Goal: Browse casually: Explore the website without a specific task or goal

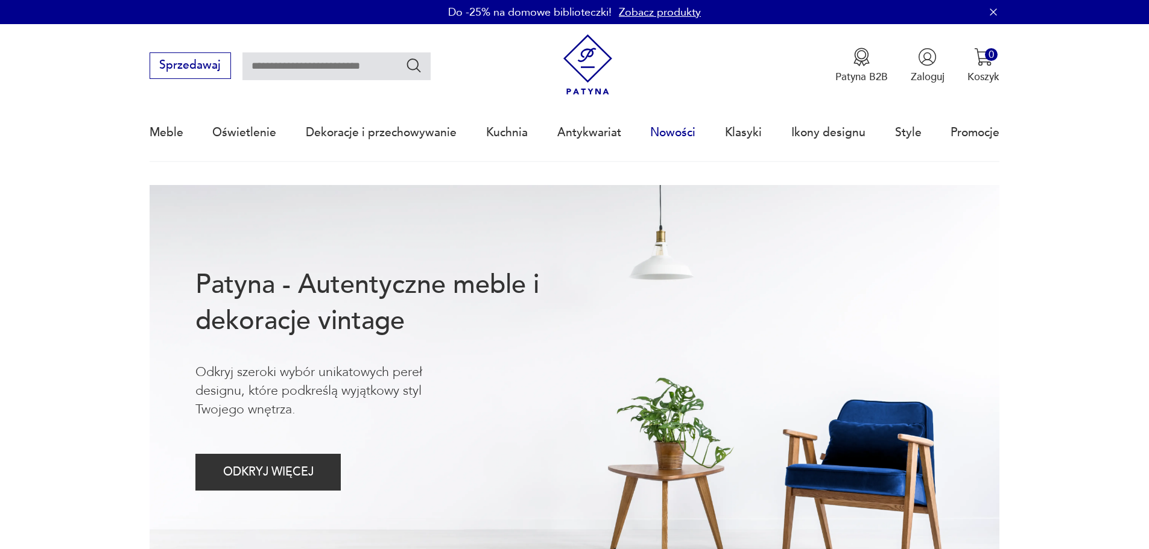
click at [677, 131] on link "Nowości" at bounding box center [672, 132] width 45 height 55
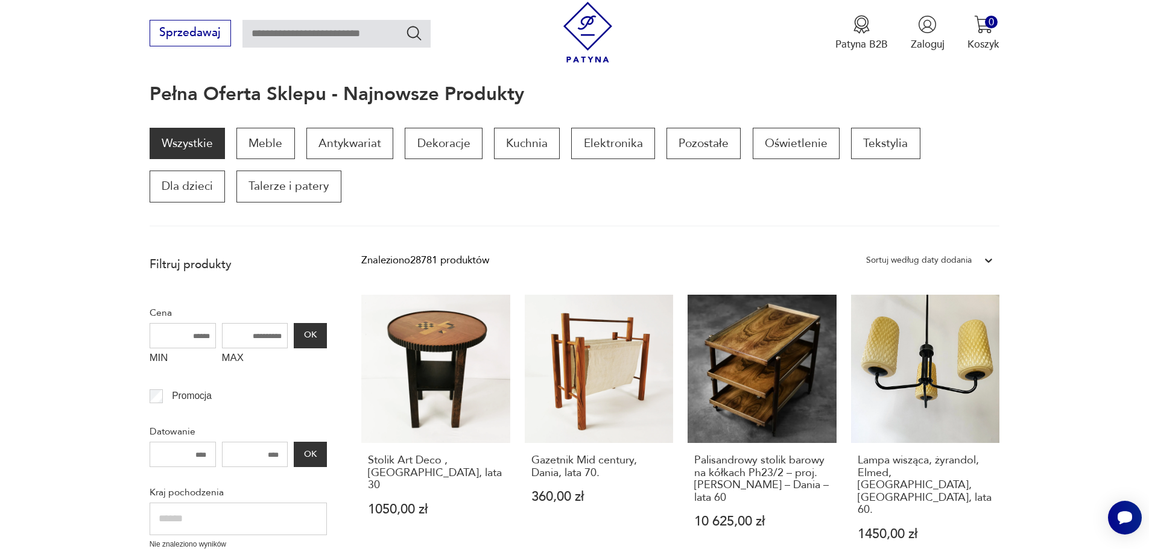
scroll to position [264, 0]
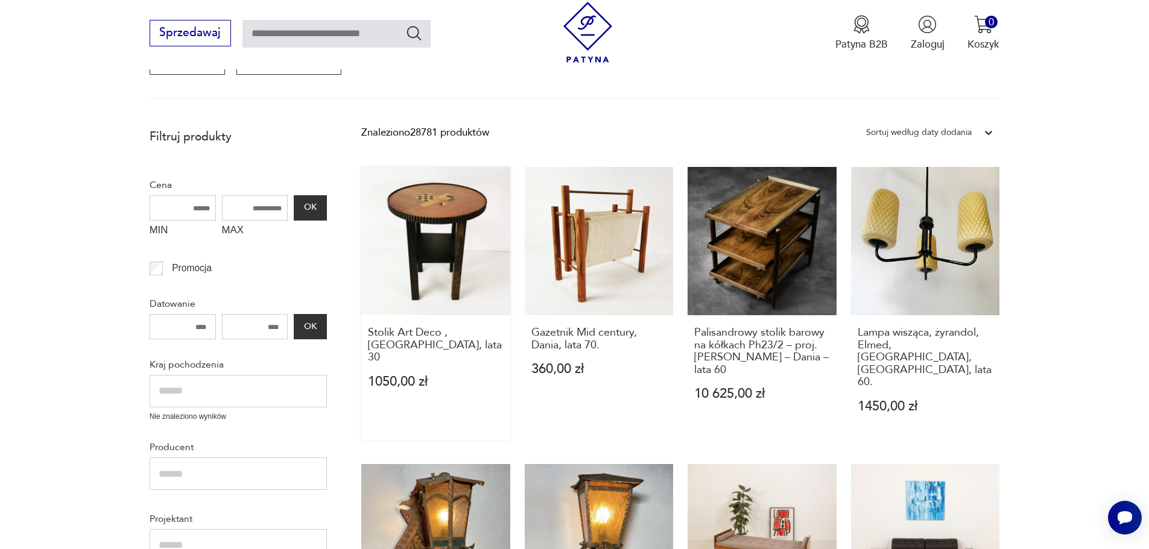
click at [434, 216] on link "Stolik Art Deco , [DEMOGRAPHIC_DATA], lata 30 1050,00 zł" at bounding box center [435, 304] width 149 height 274
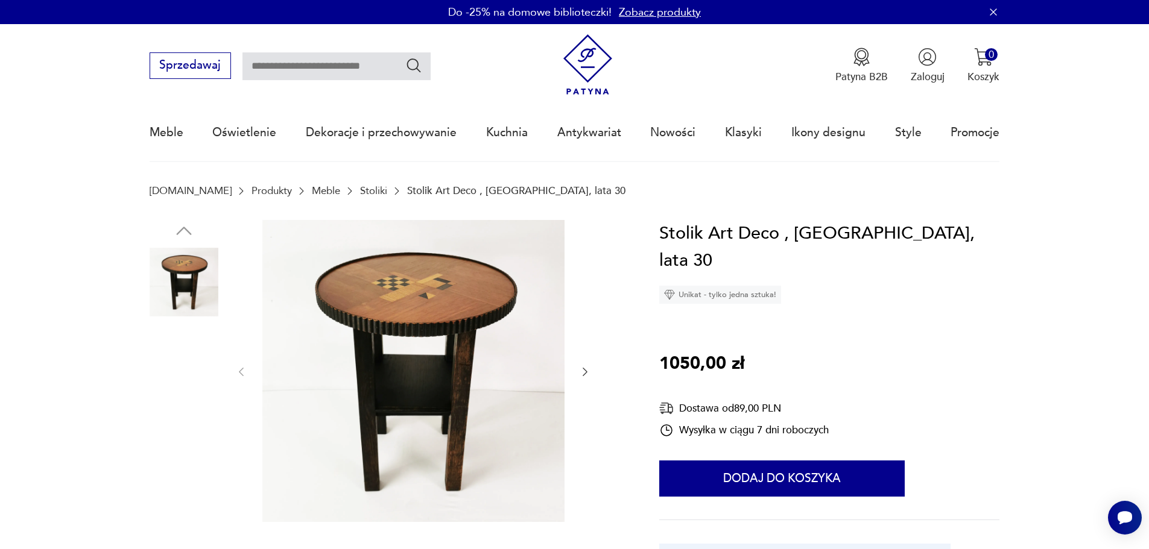
click at [190, 337] on img at bounding box center [184, 358] width 69 height 69
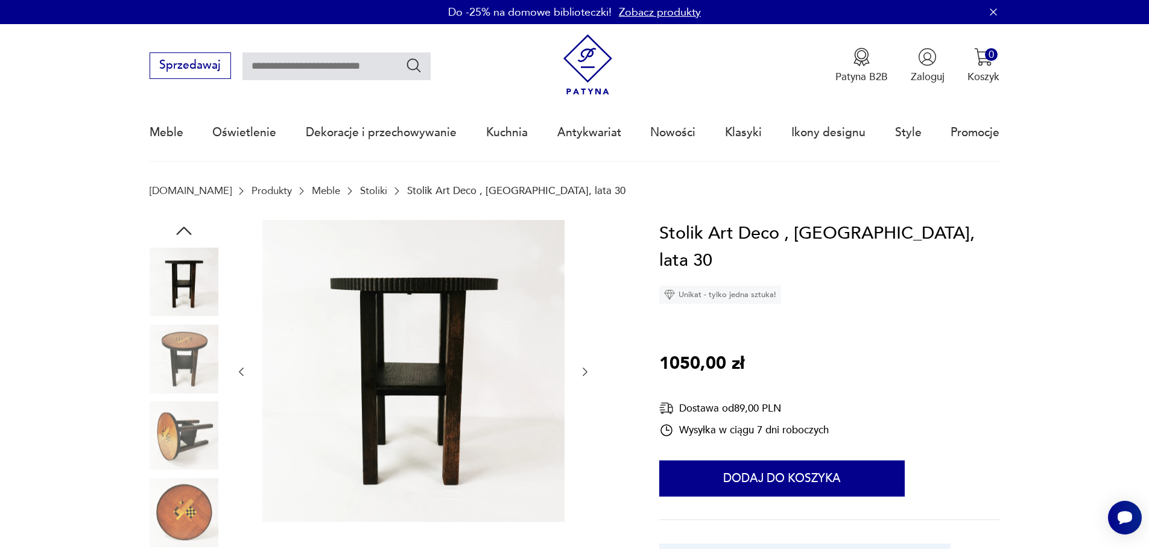
click at [177, 428] on img at bounding box center [184, 436] width 69 height 69
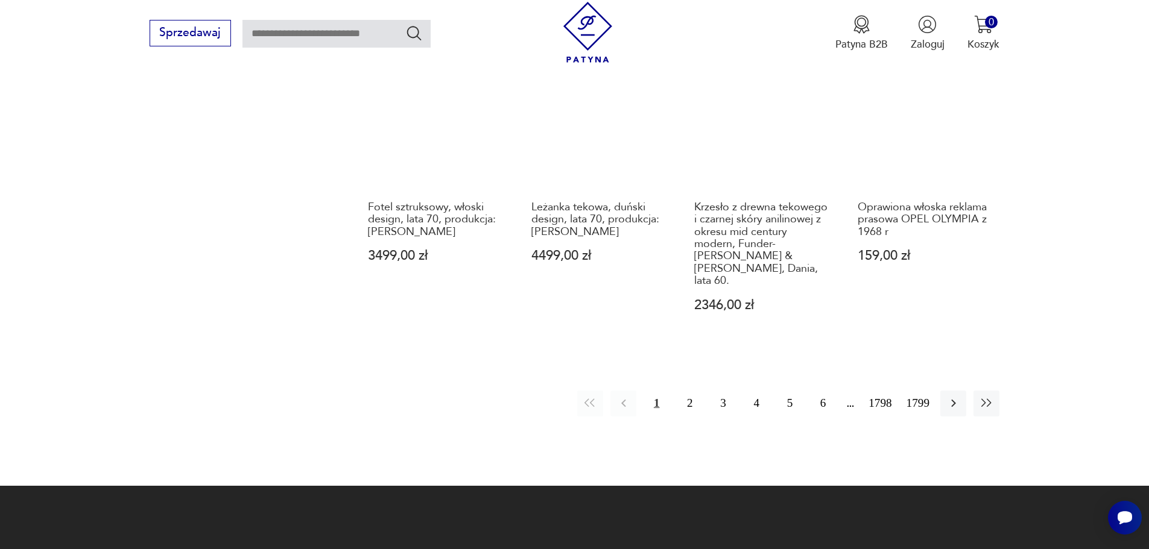
scroll to position [1327, 0]
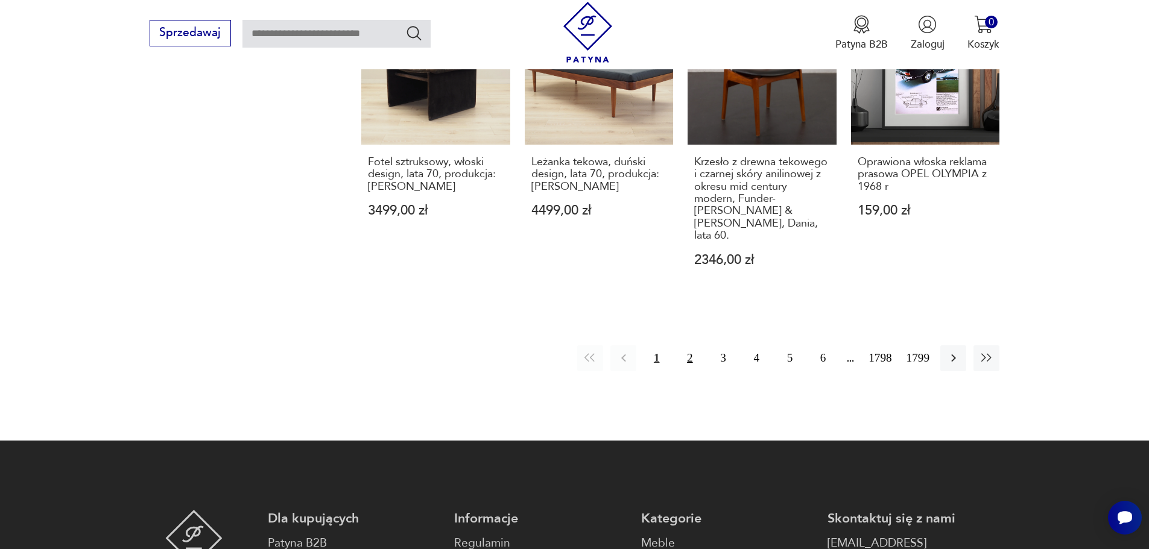
click at [690, 346] on button "2" at bounding box center [690, 359] width 26 height 26
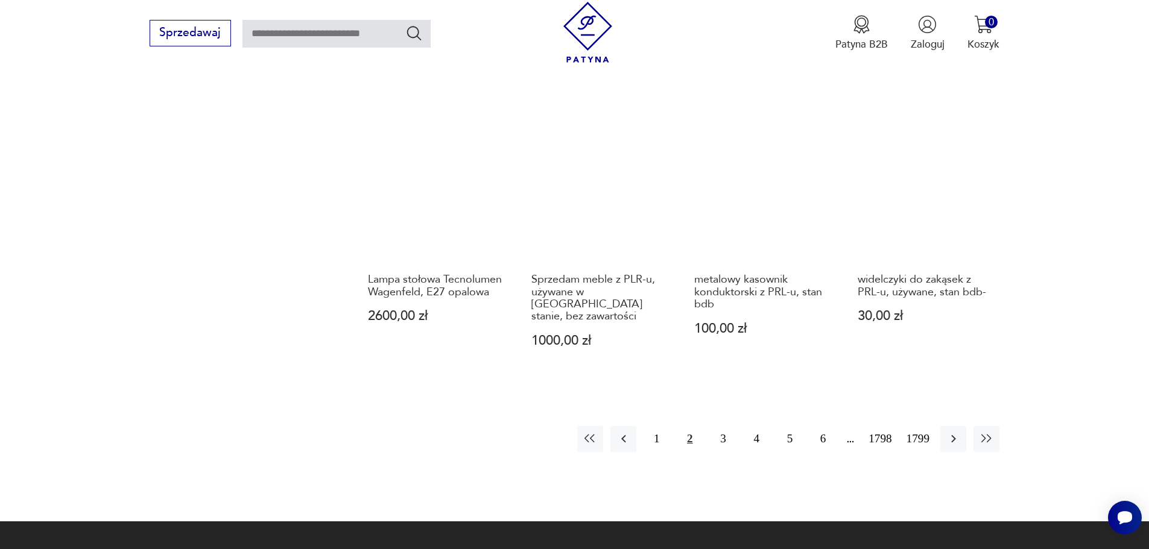
scroll to position [1230, 0]
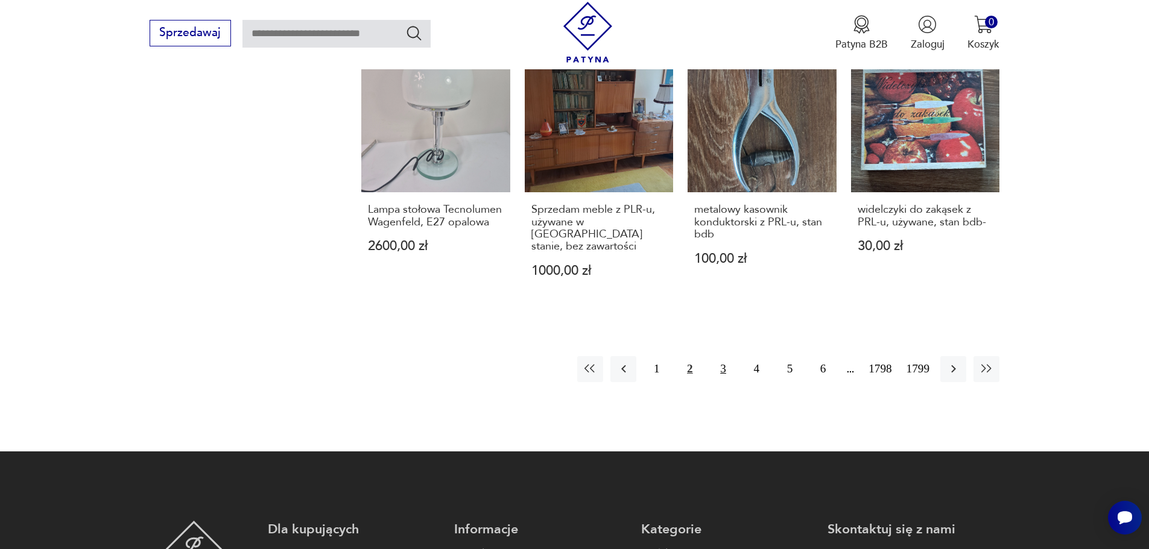
click at [722, 356] on button "3" at bounding box center [723, 369] width 26 height 26
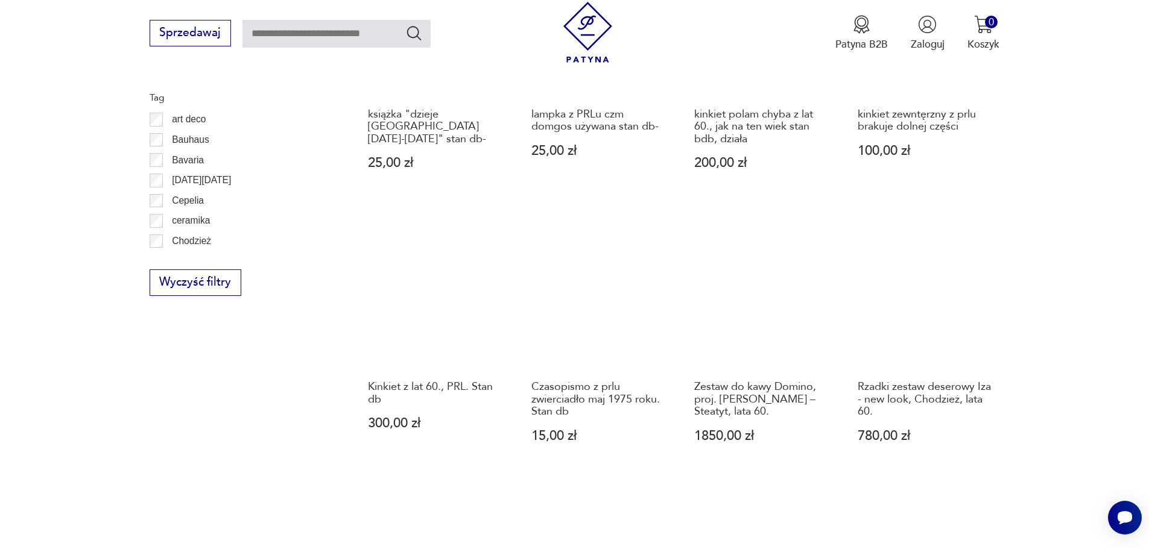
scroll to position [807, 0]
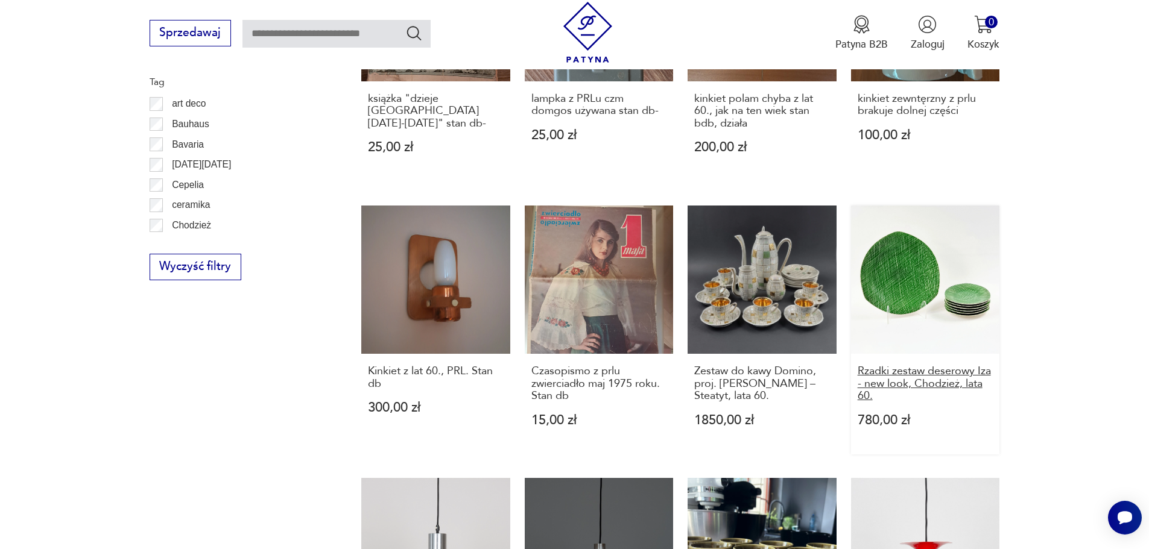
click at [924, 365] on h3 "Rzadki zestaw deserowy Iza - new look, Chodzież, lata 60." at bounding box center [926, 383] width 136 height 37
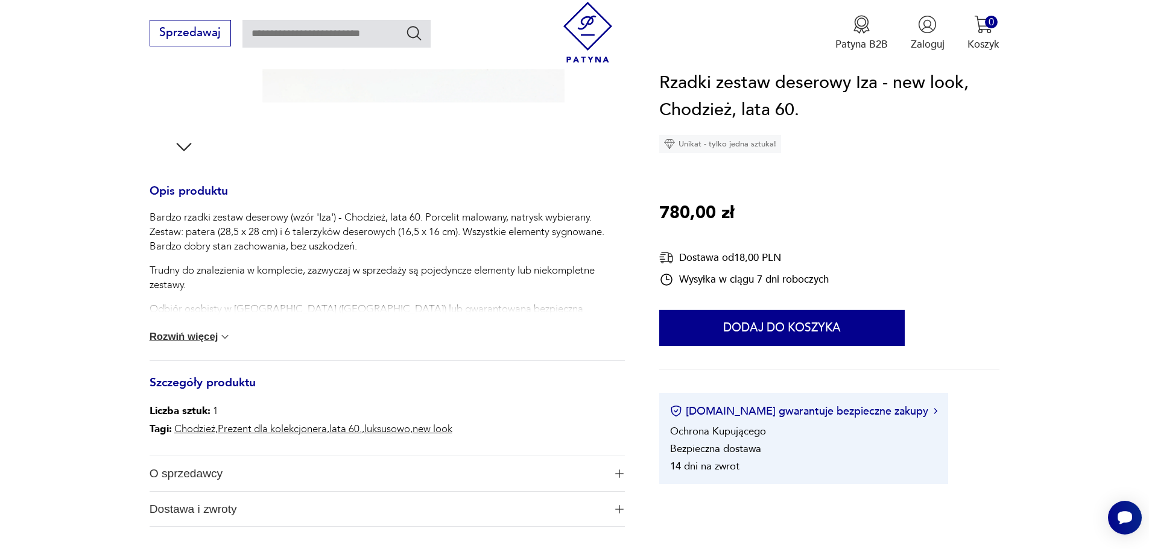
scroll to position [422, 0]
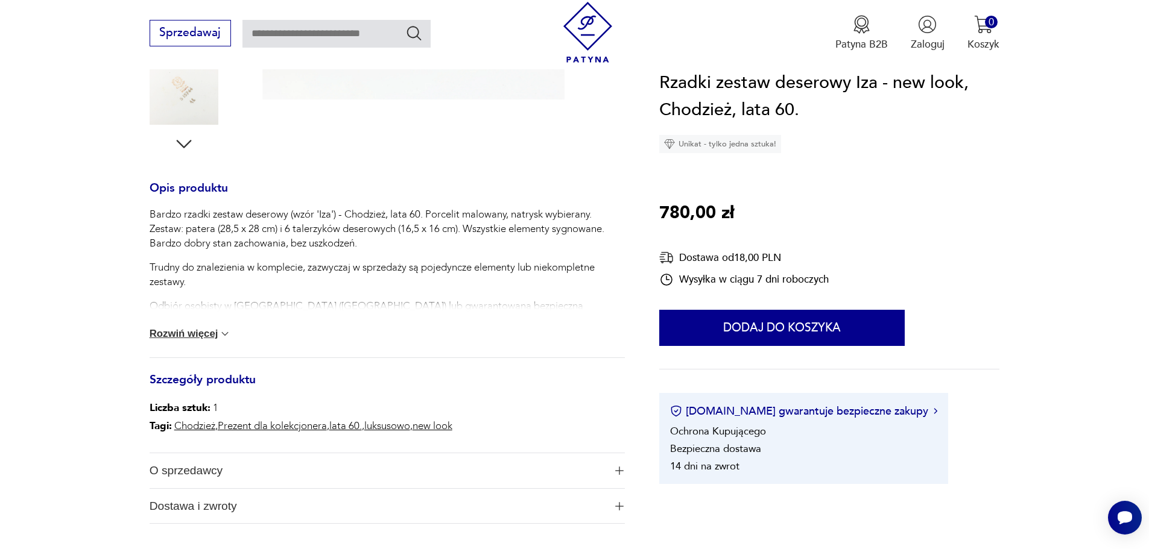
click at [209, 336] on button "Rozwiń więcej" at bounding box center [191, 334] width 82 height 12
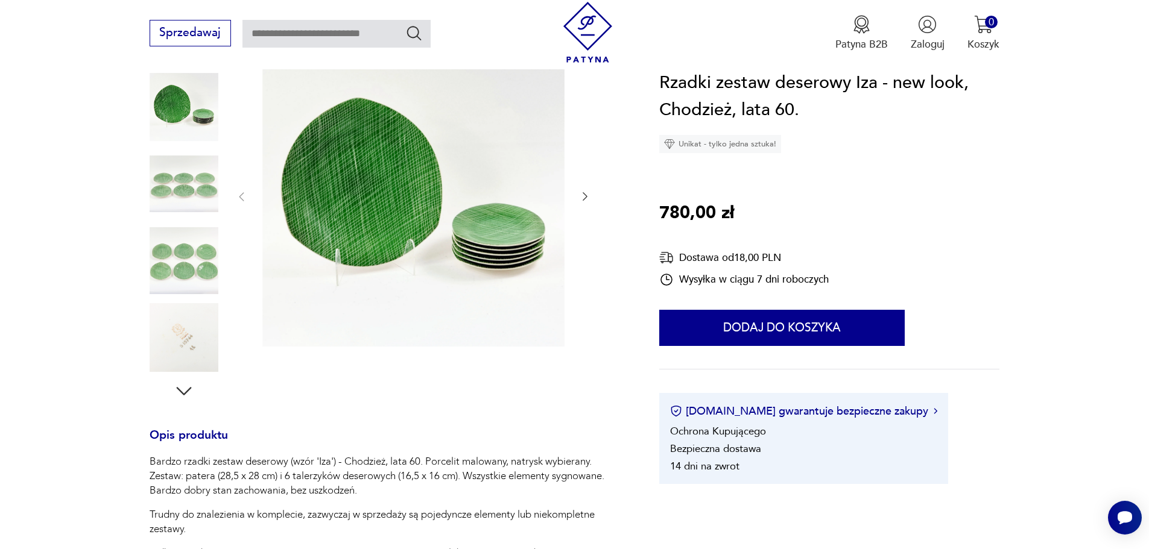
scroll to position [121, 0]
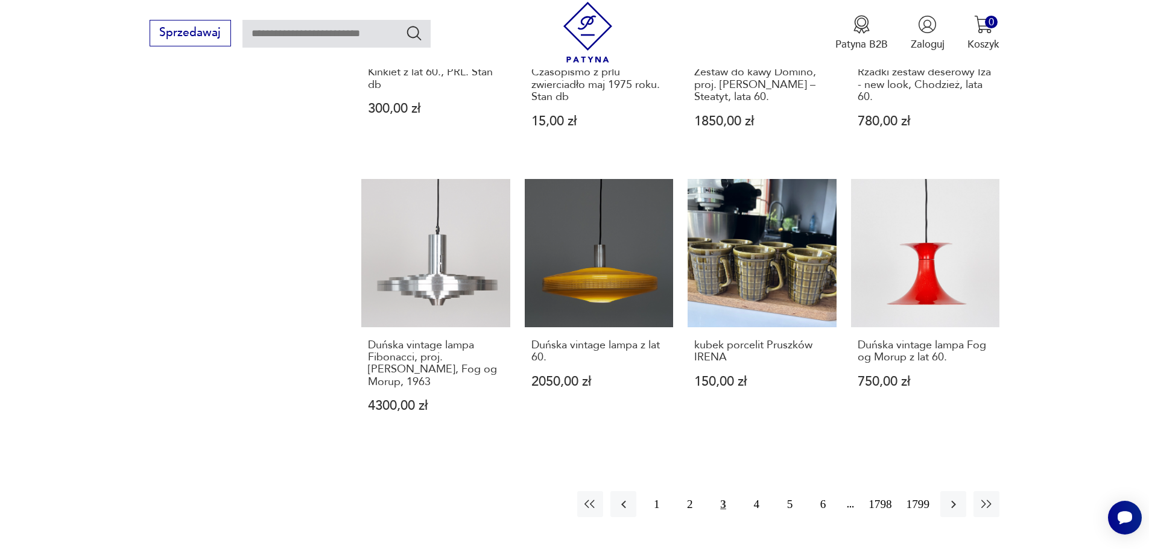
scroll to position [1108, 0]
click at [758, 490] on button "4" at bounding box center [757, 503] width 26 height 26
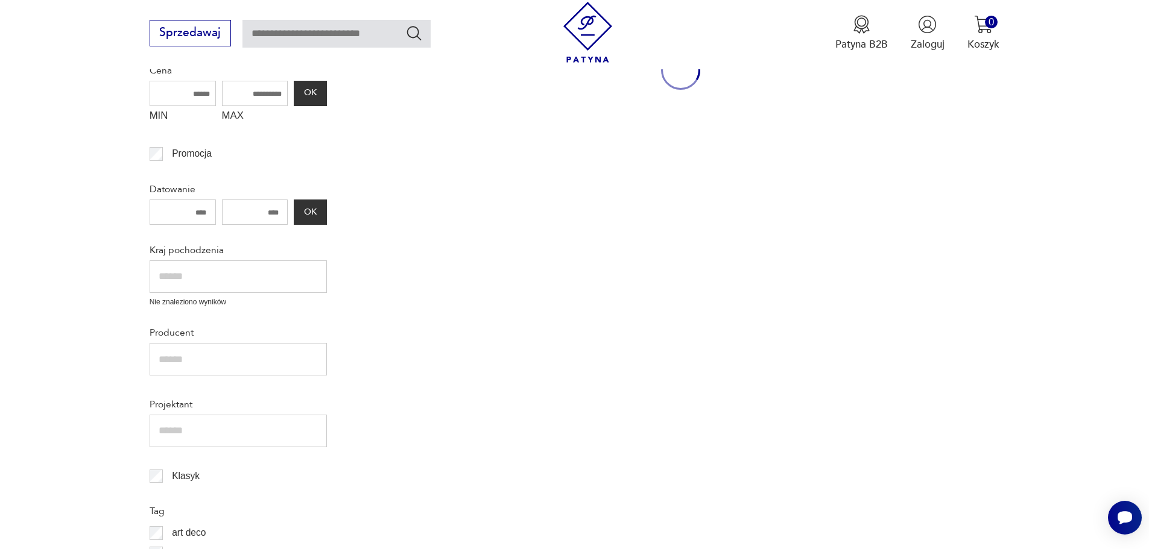
scroll to position [204, 0]
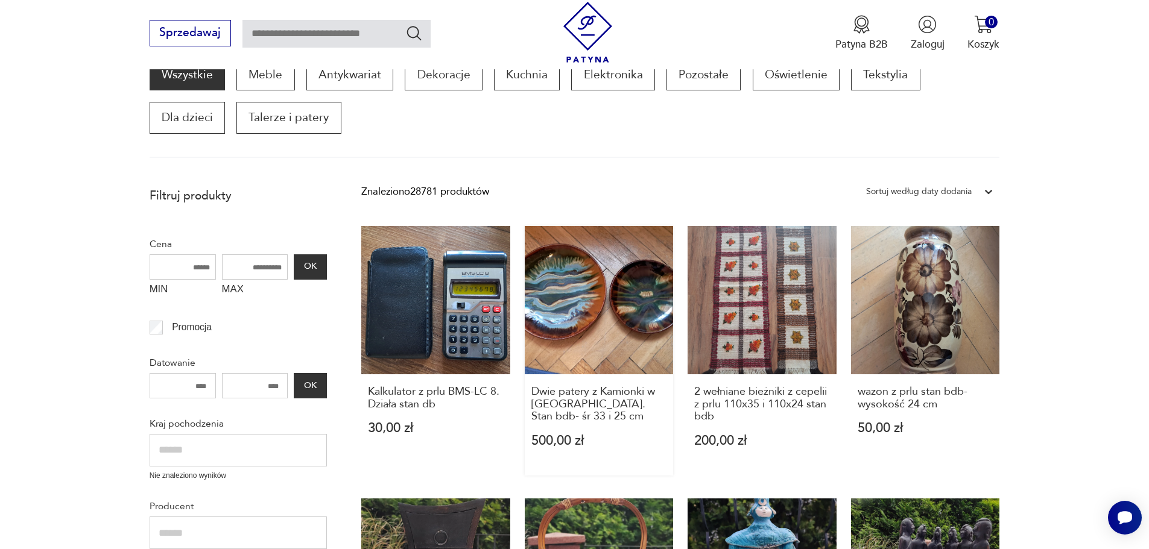
click at [604, 299] on link "Dwie patery z Kamionki w [GEOGRAPHIC_DATA]. Stan bdb- śr 33 i 25 cm 500,00 zł" at bounding box center [599, 351] width 149 height 250
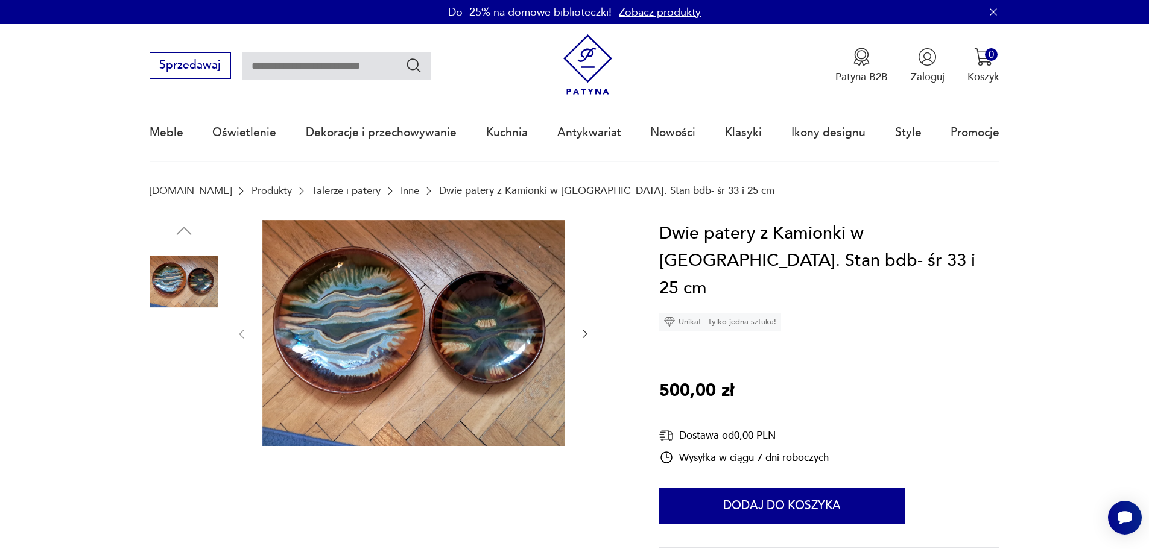
click at [183, 358] on img at bounding box center [184, 358] width 69 height 69
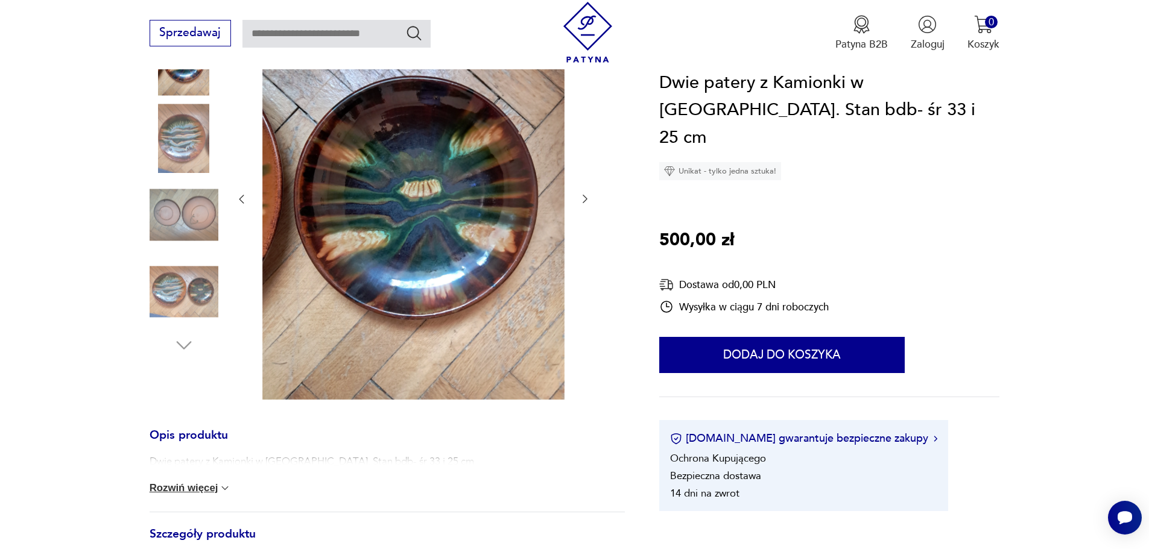
scroll to position [181, 0]
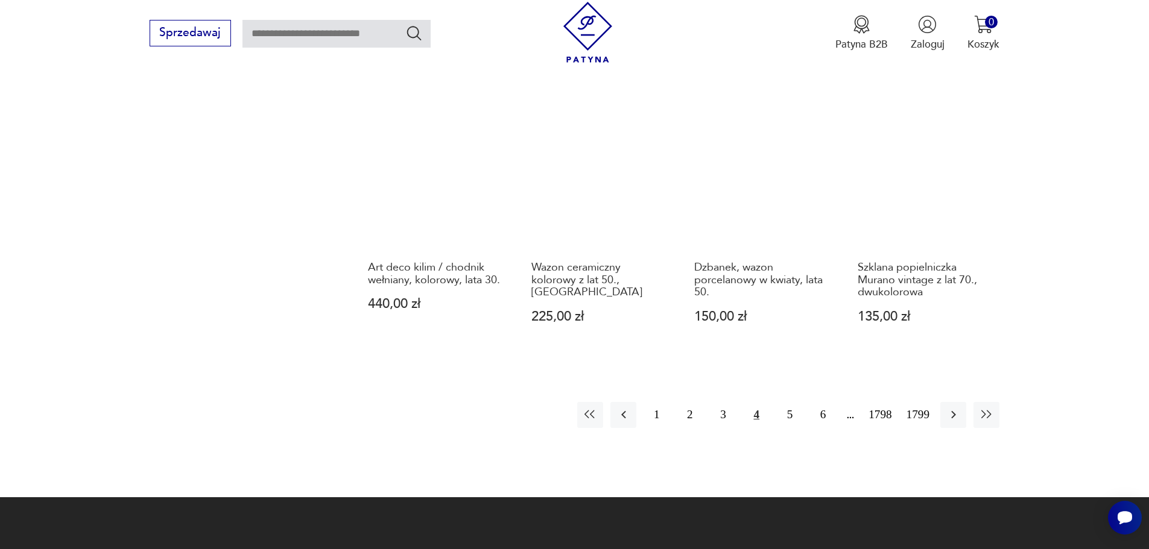
scroll to position [1168, 0]
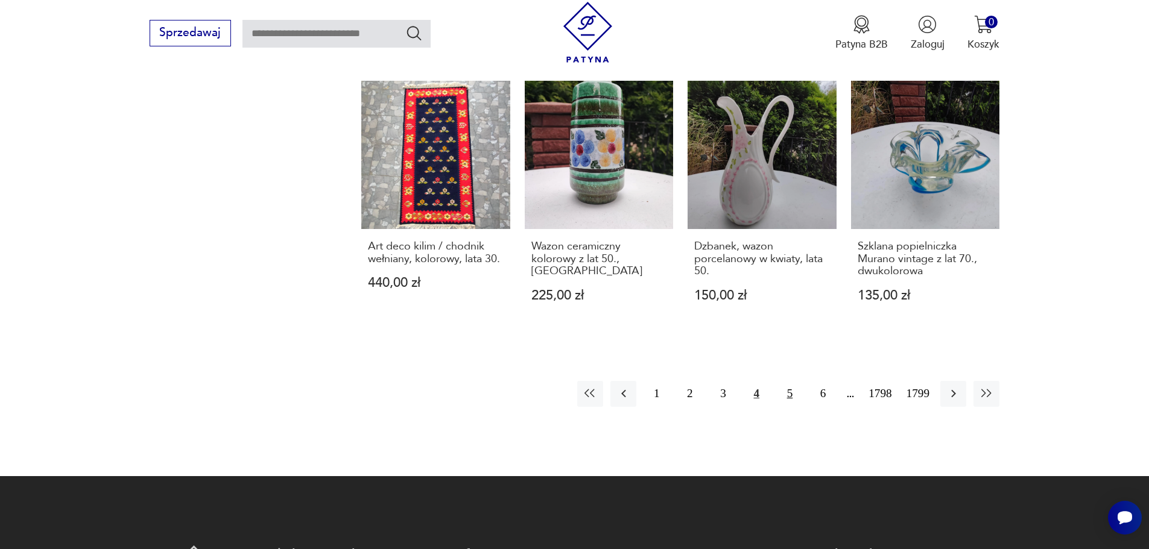
click at [791, 387] on button "5" at bounding box center [790, 394] width 26 height 26
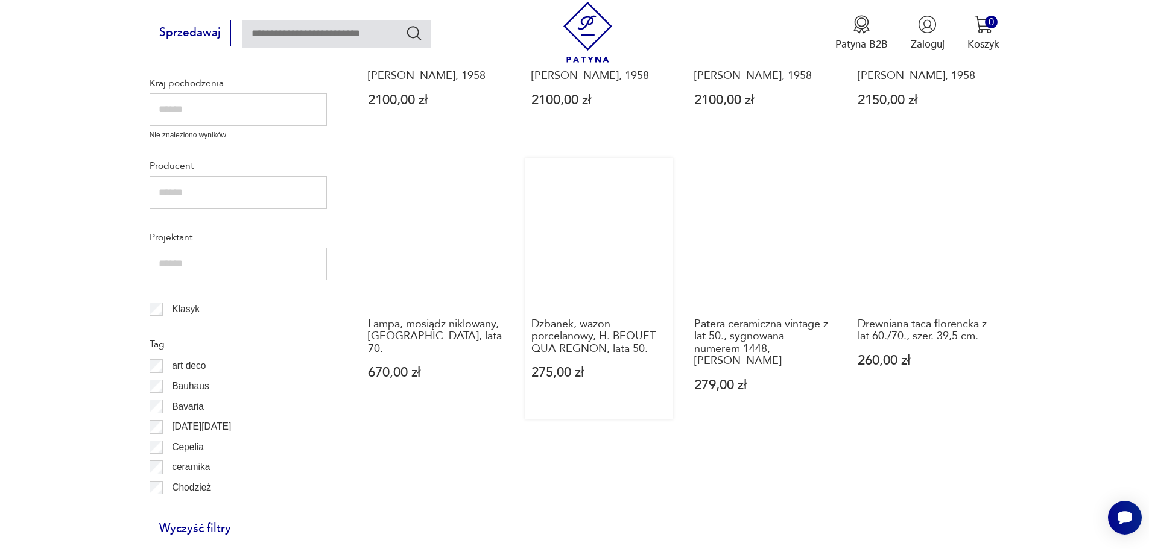
scroll to position [566, 0]
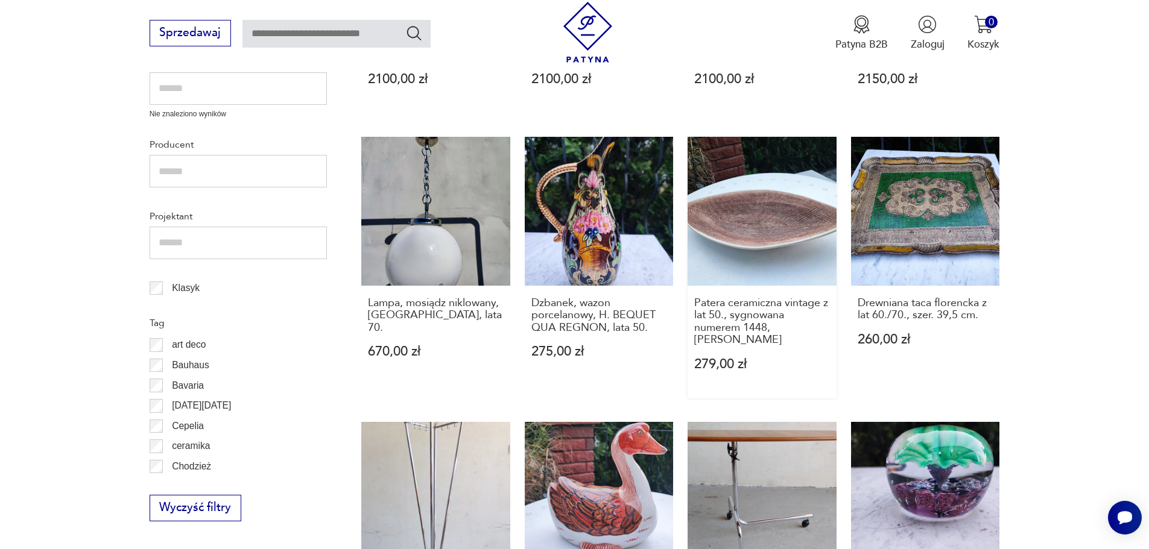
click at [779, 223] on link "Patera ceramiczna vintage z lat 50., sygnowana numerem 1448, Ceramika Jomaze 27…" at bounding box center [761, 268] width 149 height 262
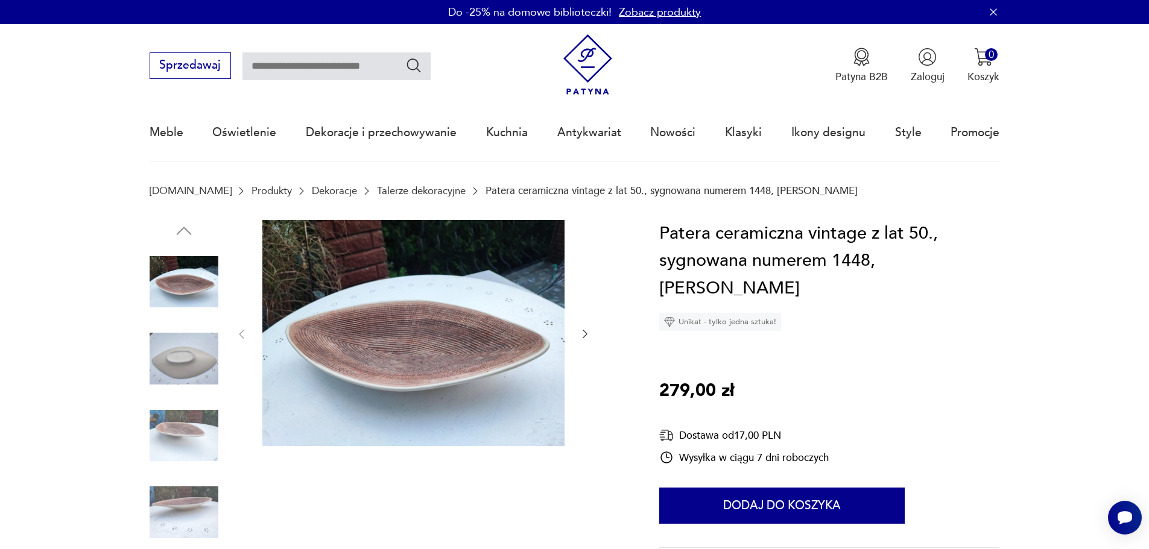
click at [584, 329] on icon "button" at bounding box center [585, 334] width 12 height 12
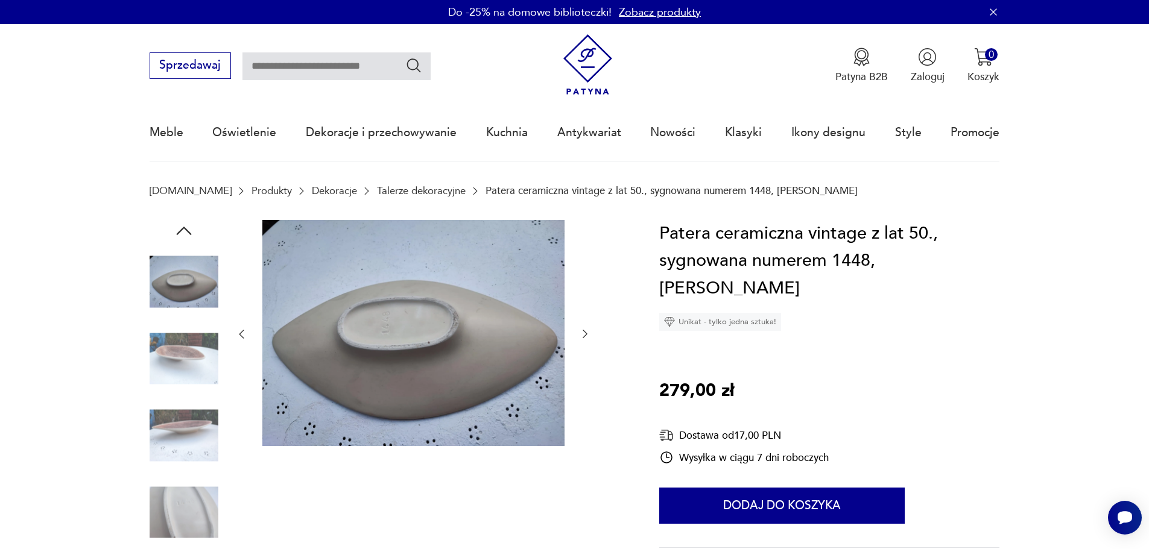
click at [584, 329] on icon "button" at bounding box center [585, 334] width 12 height 12
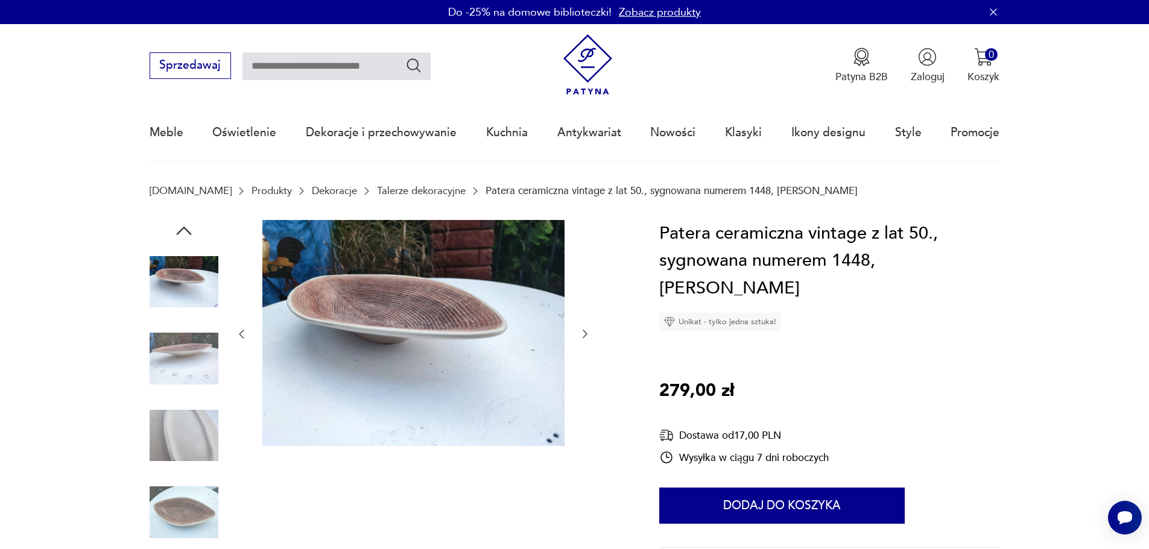
click at [584, 329] on icon "button" at bounding box center [585, 334] width 12 height 12
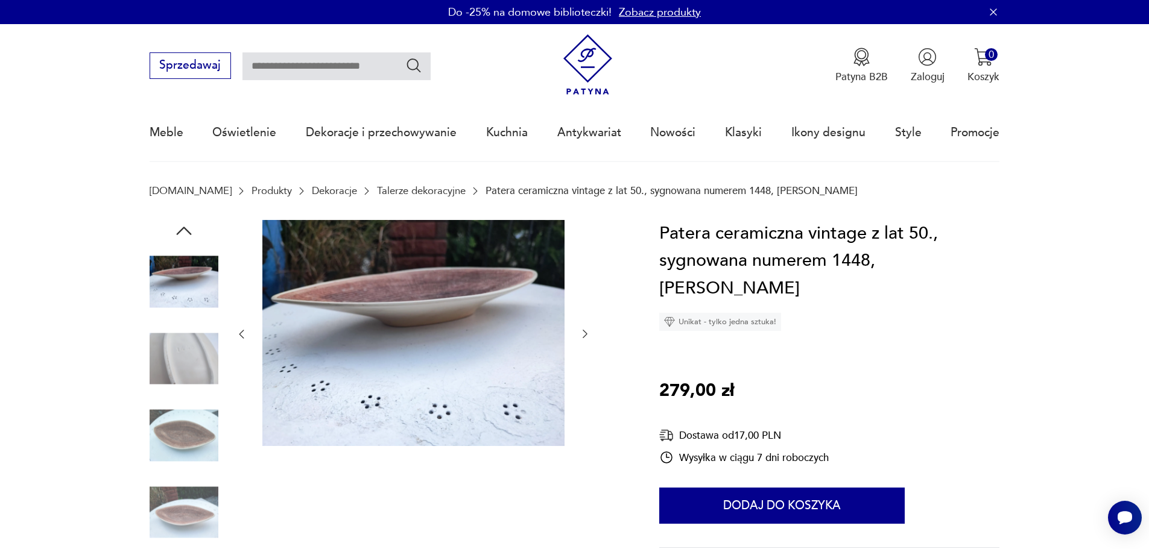
click at [584, 329] on icon "button" at bounding box center [585, 334] width 12 height 12
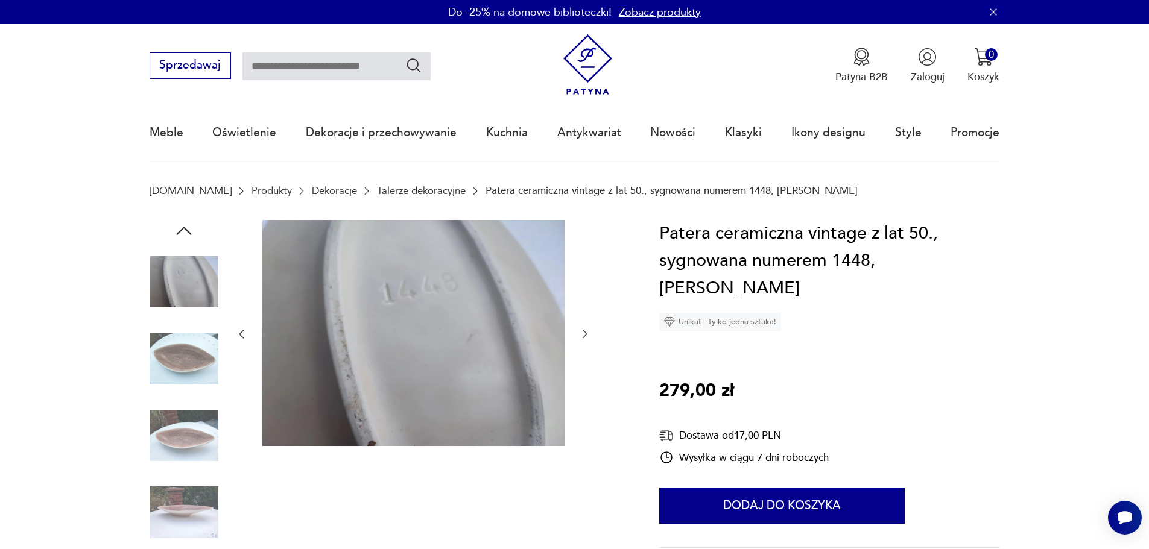
click at [584, 329] on icon "button" at bounding box center [585, 334] width 12 height 12
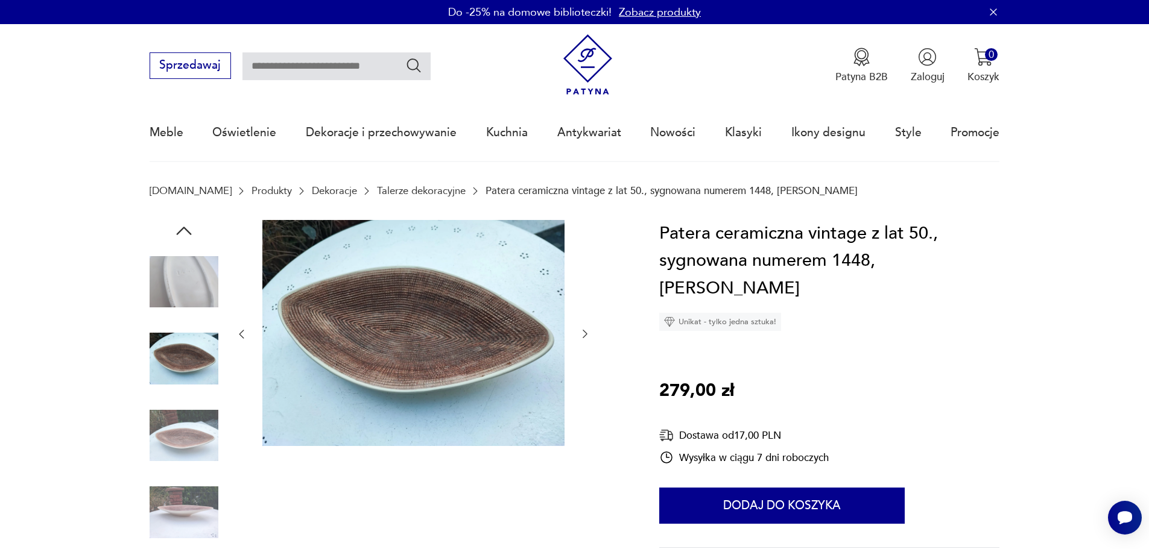
click at [584, 329] on icon "button" at bounding box center [585, 334] width 12 height 12
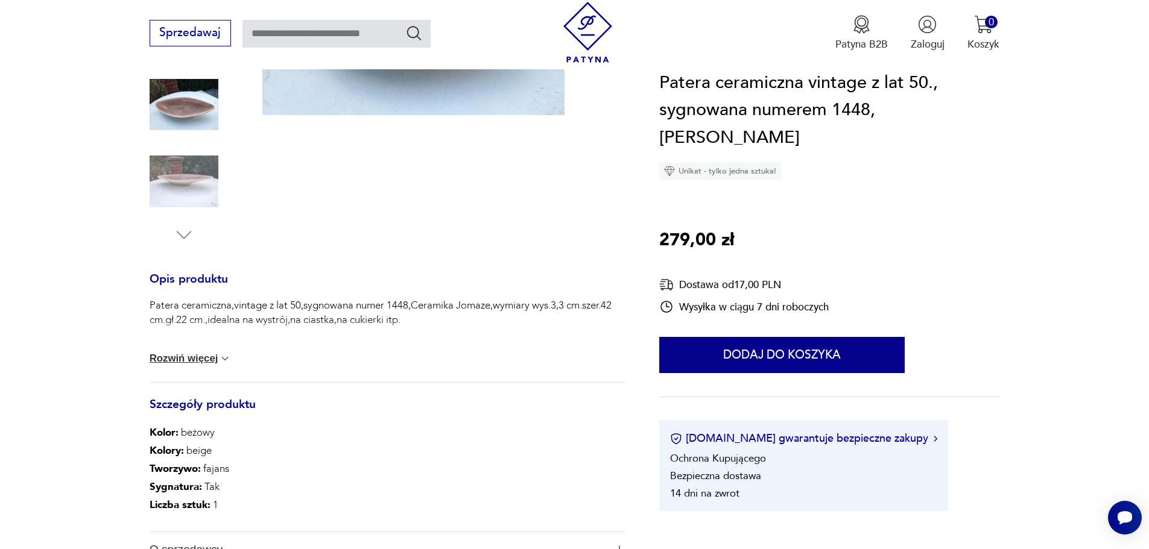
scroll to position [362, 0]
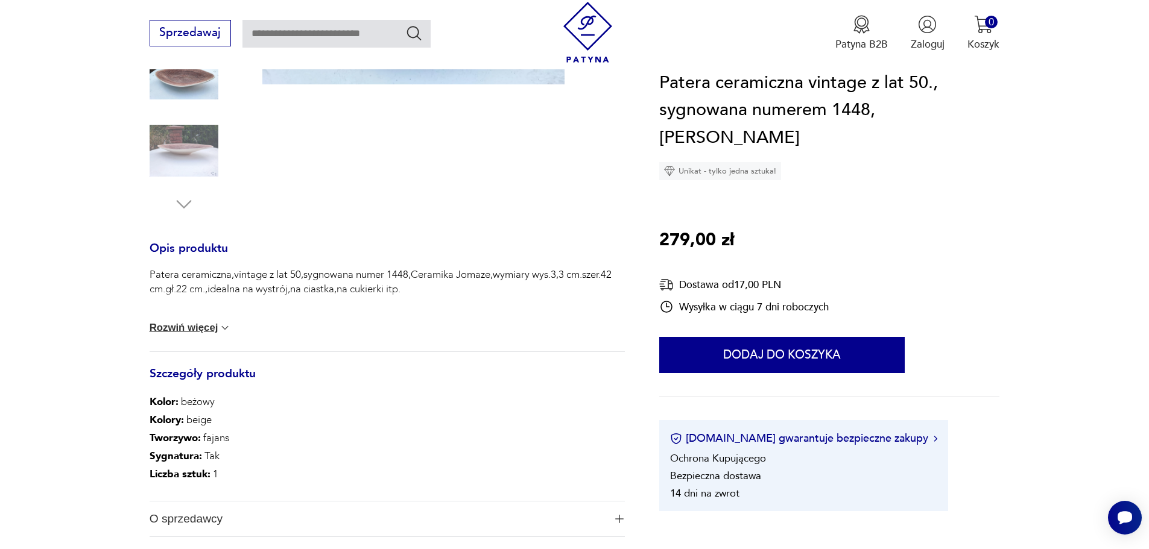
click at [207, 325] on button "Rozwiń więcej" at bounding box center [191, 328] width 82 height 12
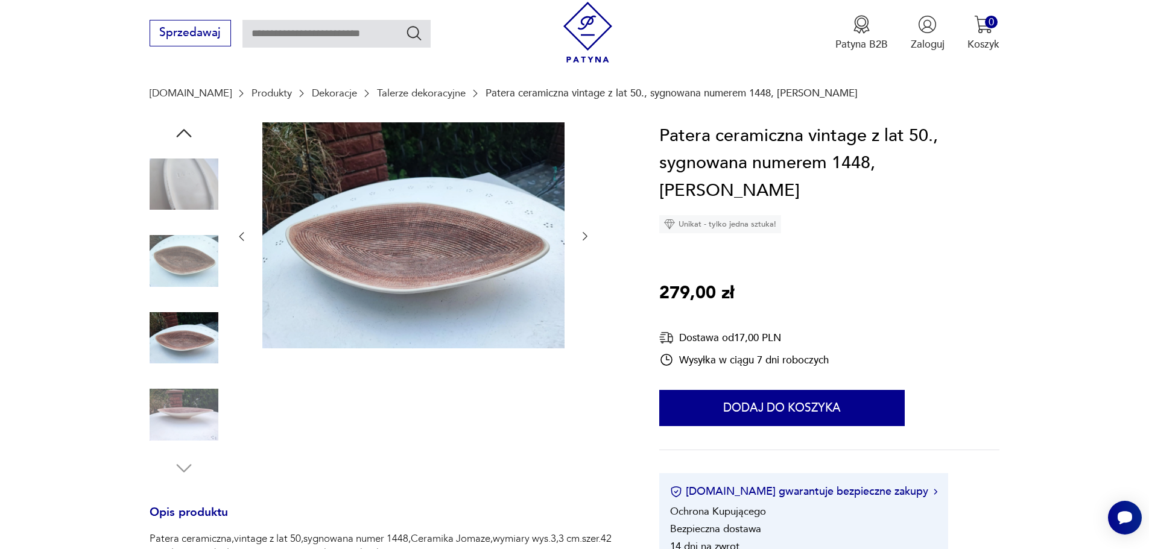
scroll to position [60, 0]
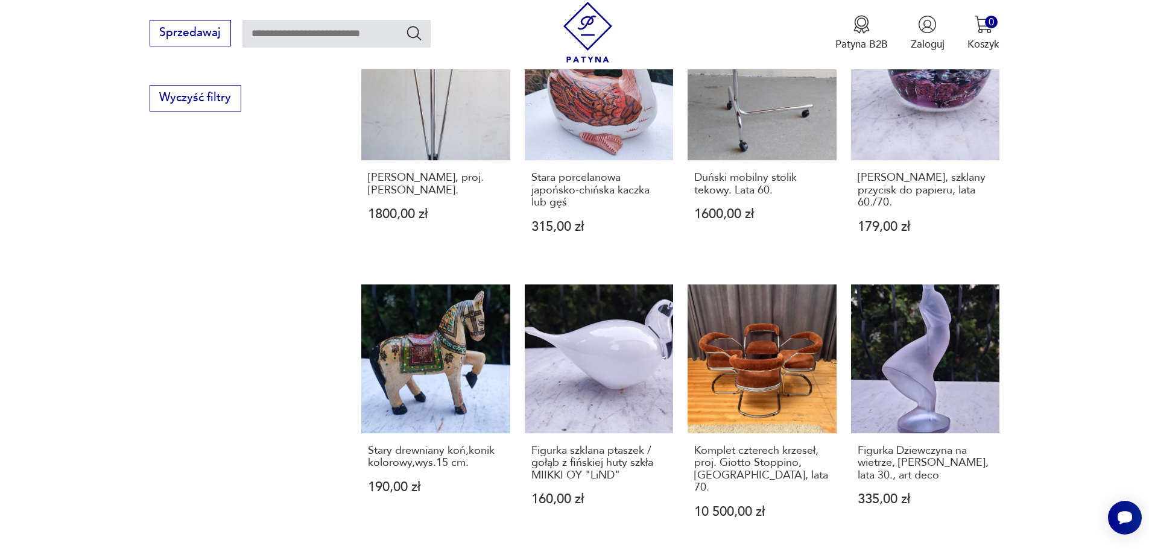
scroll to position [988, 0]
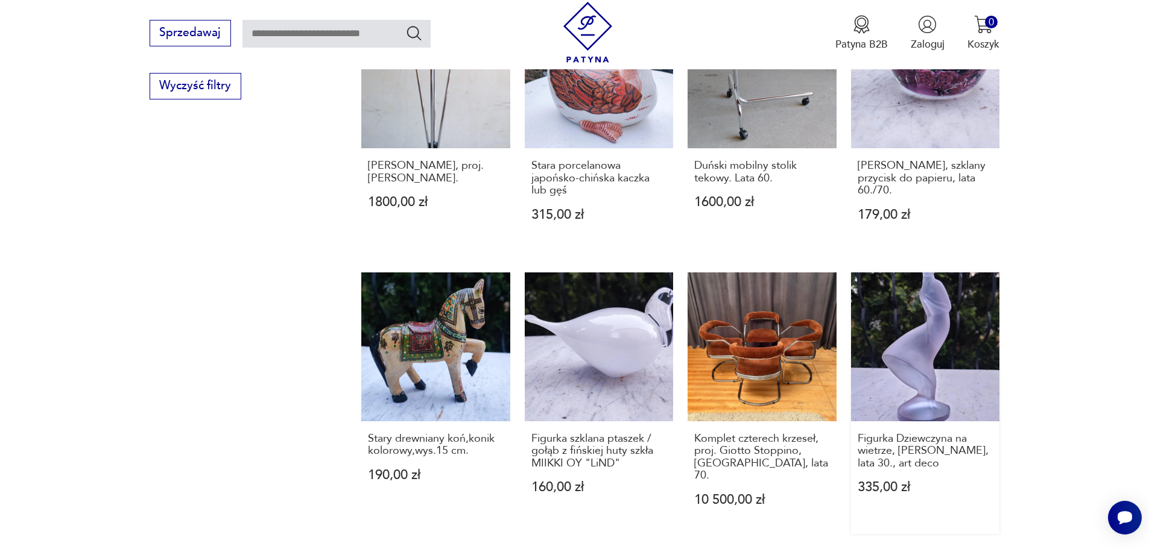
click at [917, 346] on link "Figurka Dziewczyna na wietrze, [PERSON_NAME], lata 30., art deco 335,00 zł" at bounding box center [925, 404] width 149 height 262
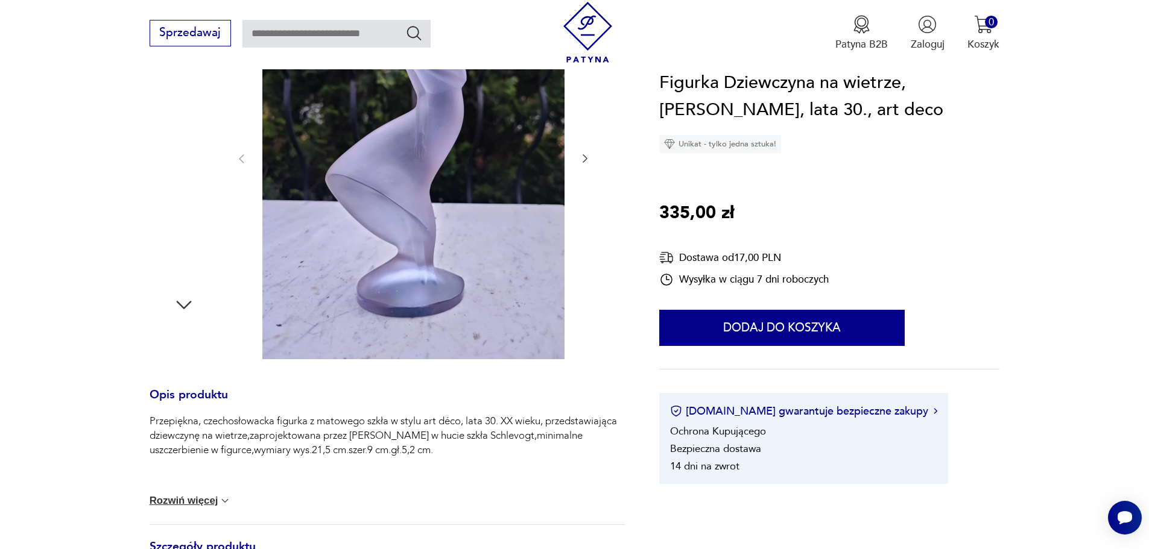
scroll to position [302, 0]
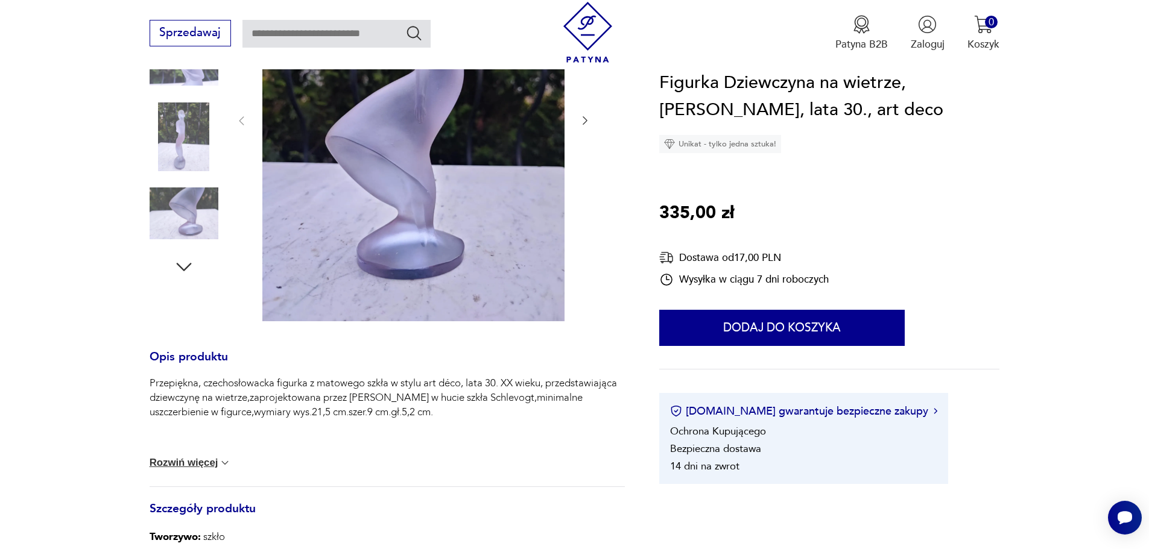
click at [190, 142] on img at bounding box center [184, 137] width 69 height 69
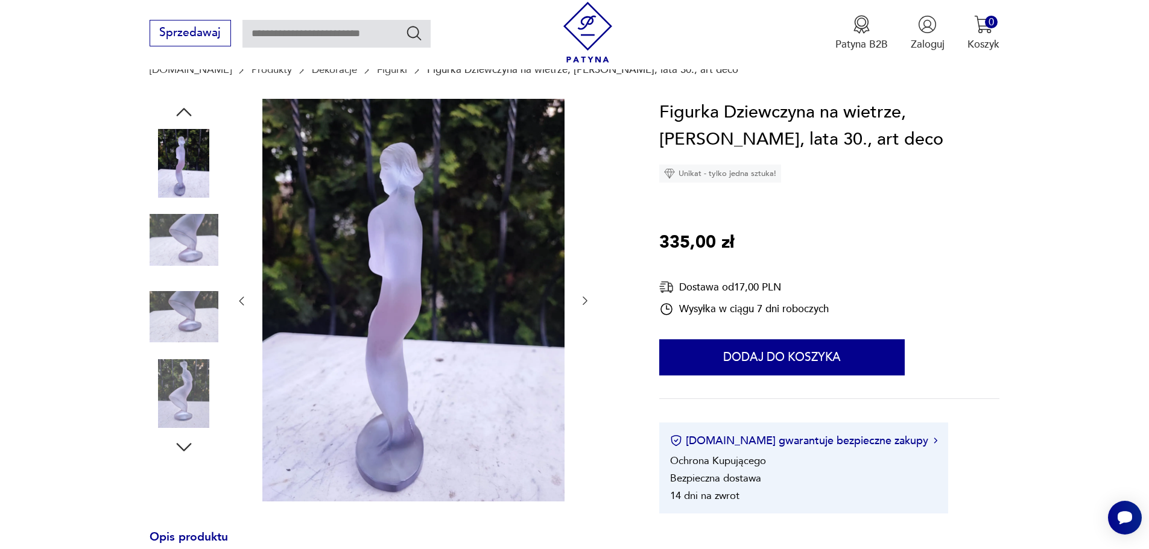
scroll to position [121, 0]
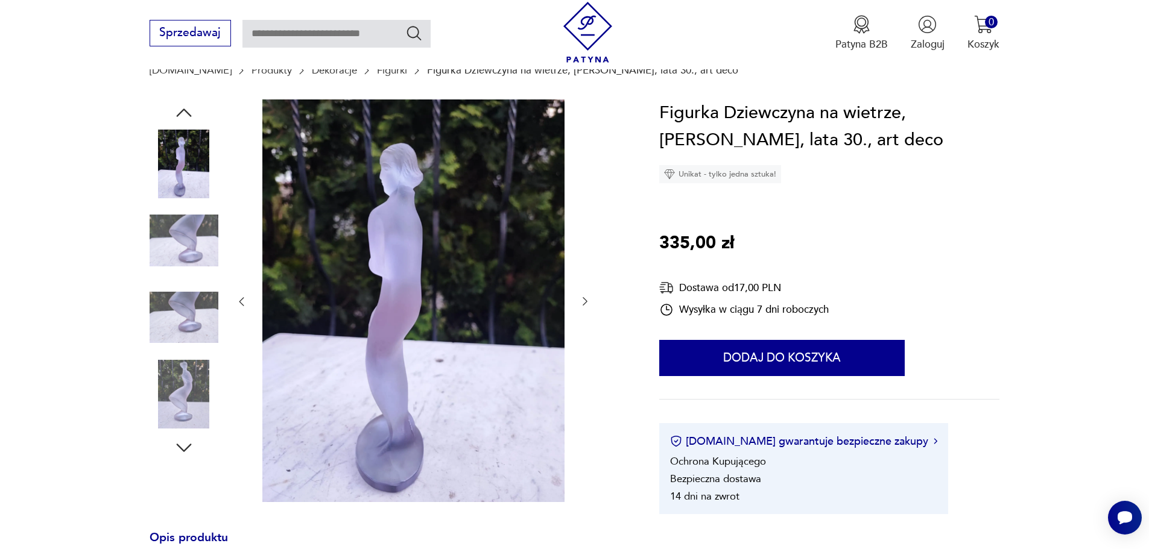
click at [180, 403] on img at bounding box center [184, 394] width 69 height 69
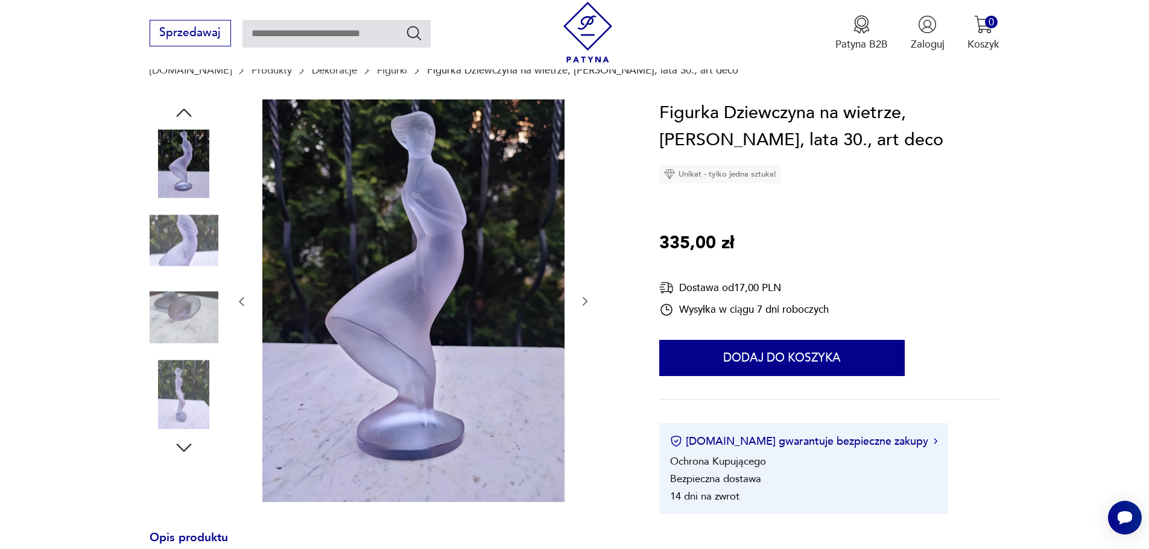
click at [181, 447] on icon "button" at bounding box center [183, 448] width 15 height 8
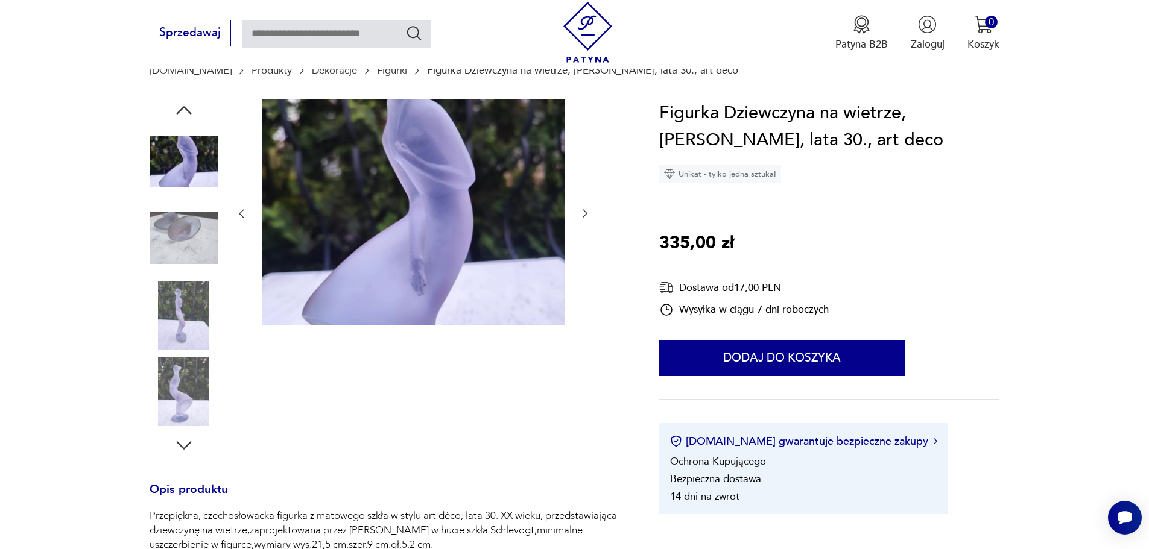
click at [183, 399] on img at bounding box center [184, 392] width 69 height 69
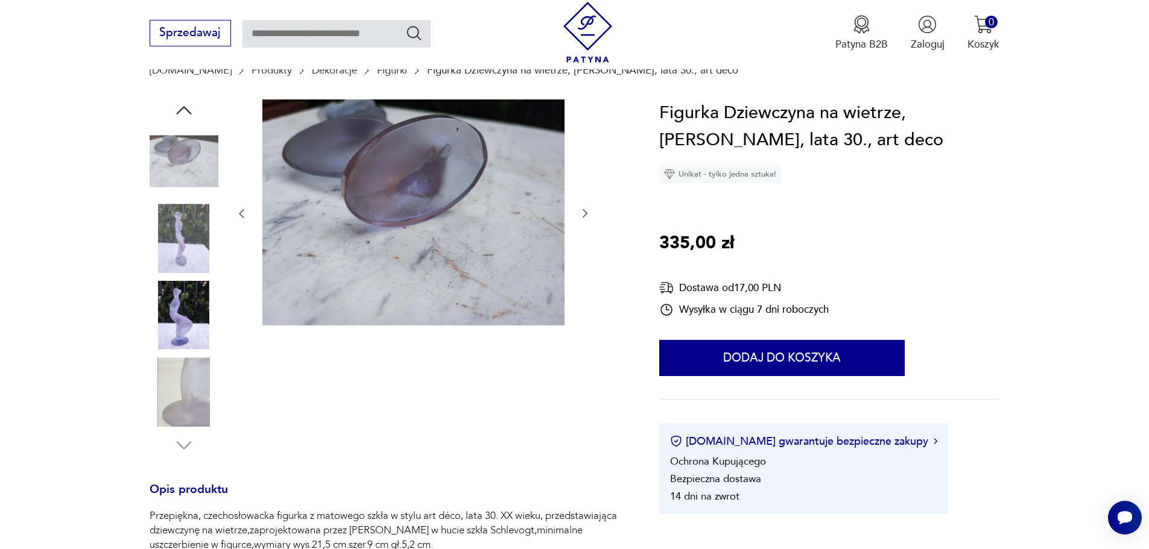
click at [198, 297] on img at bounding box center [184, 315] width 69 height 69
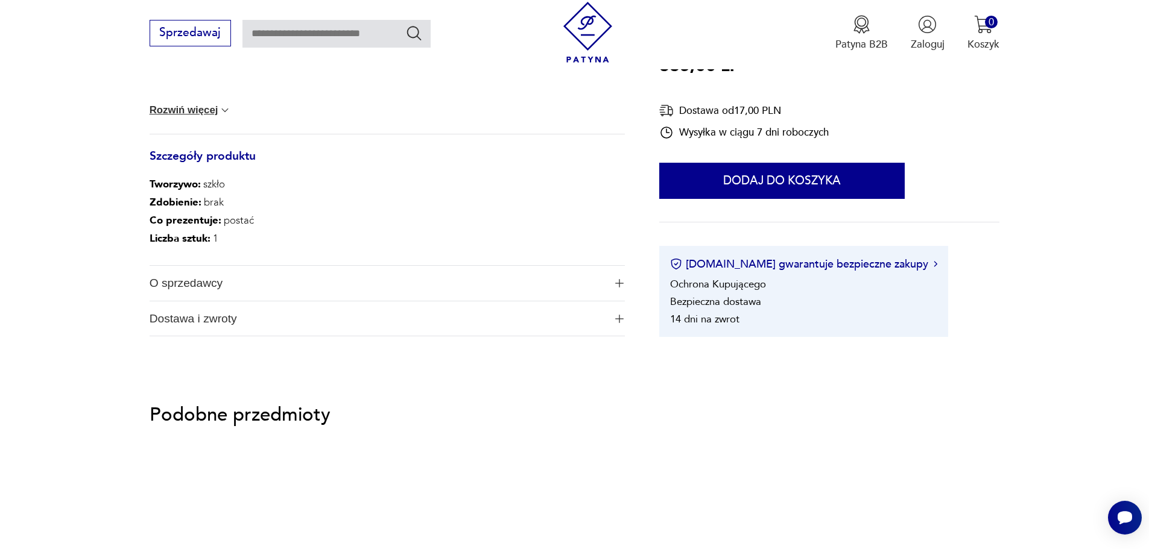
scroll to position [663, 0]
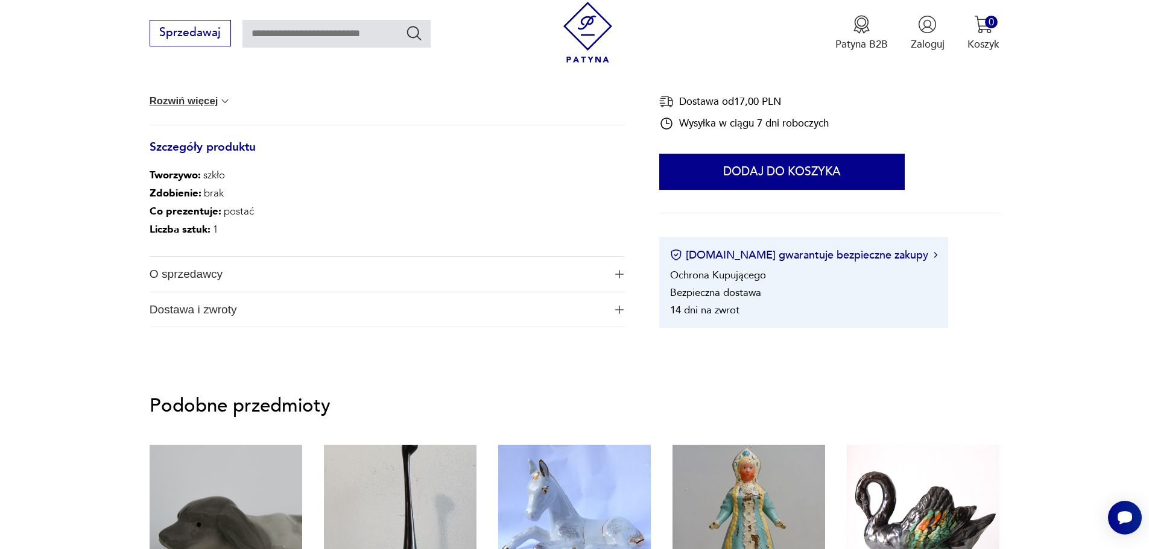
click at [181, 98] on button "Rozwiń więcej" at bounding box center [191, 101] width 82 height 12
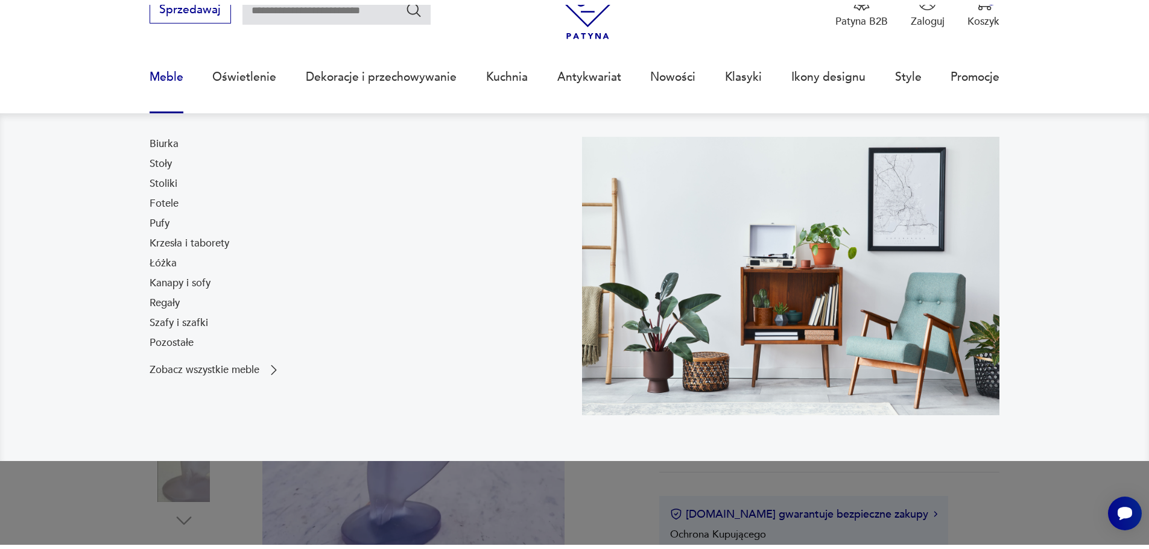
scroll to position [0, 0]
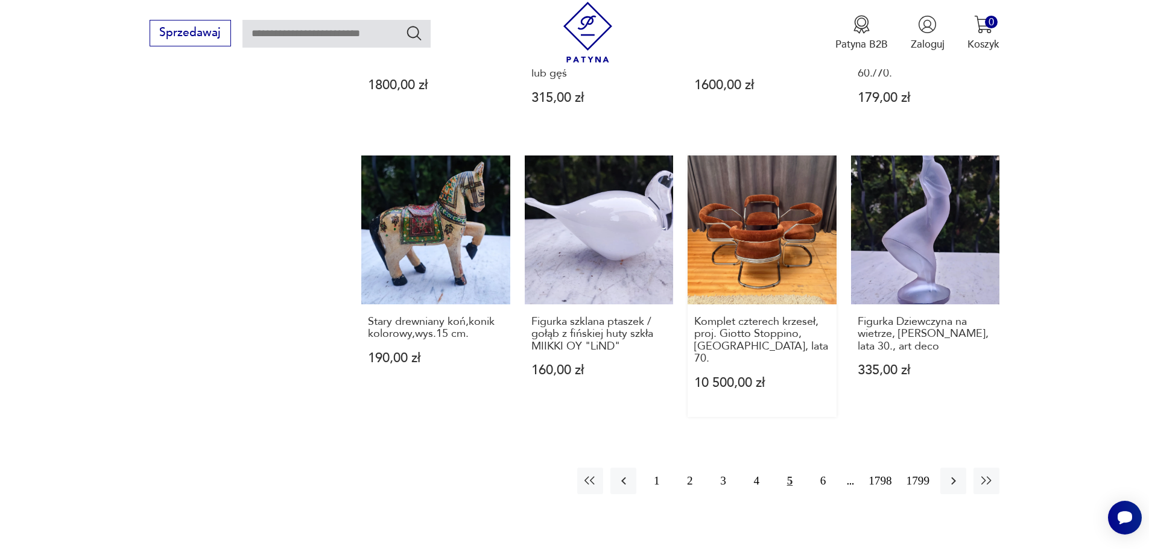
scroll to position [1127, 0]
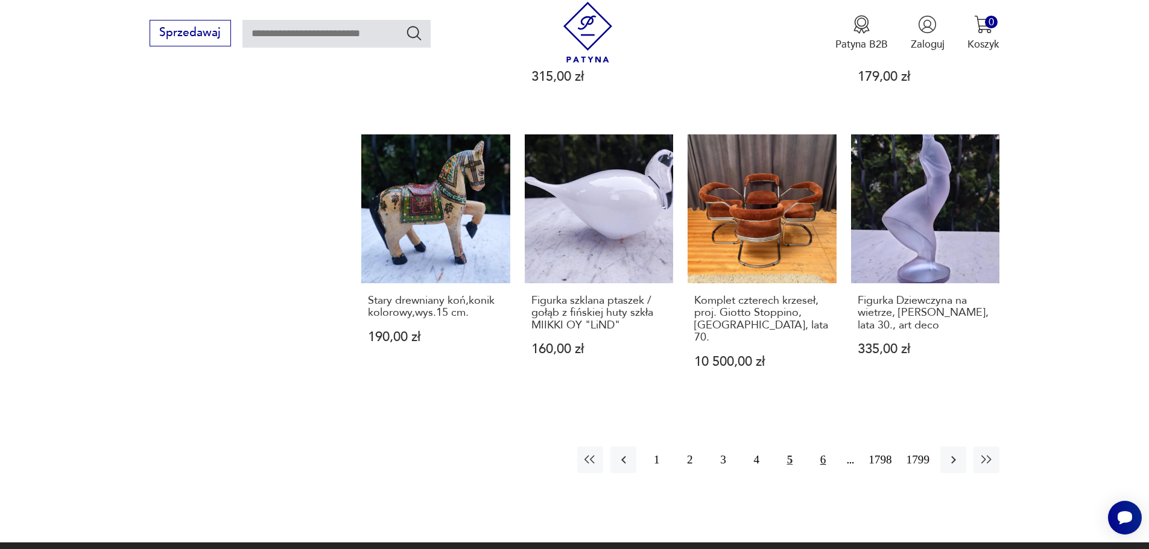
click at [820, 447] on button "6" at bounding box center [823, 460] width 26 height 26
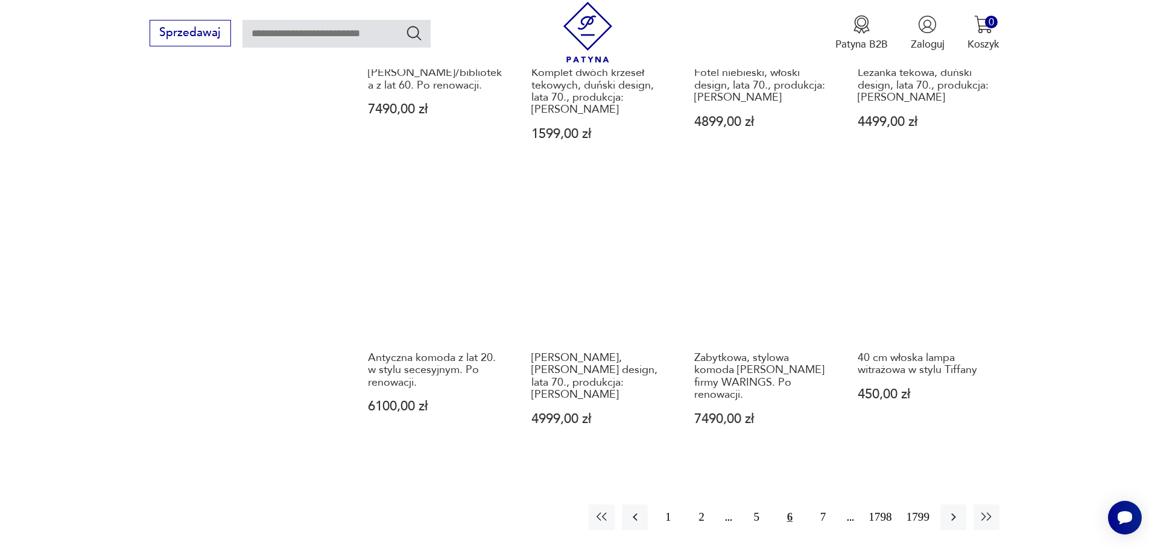
scroll to position [1109, 0]
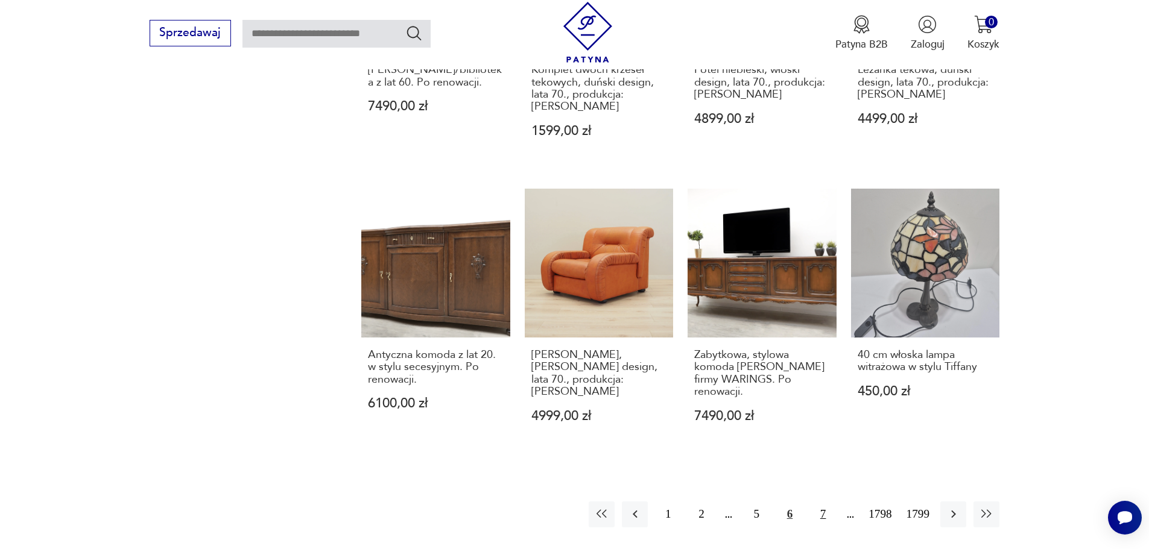
click at [825, 502] on button "7" at bounding box center [823, 515] width 26 height 26
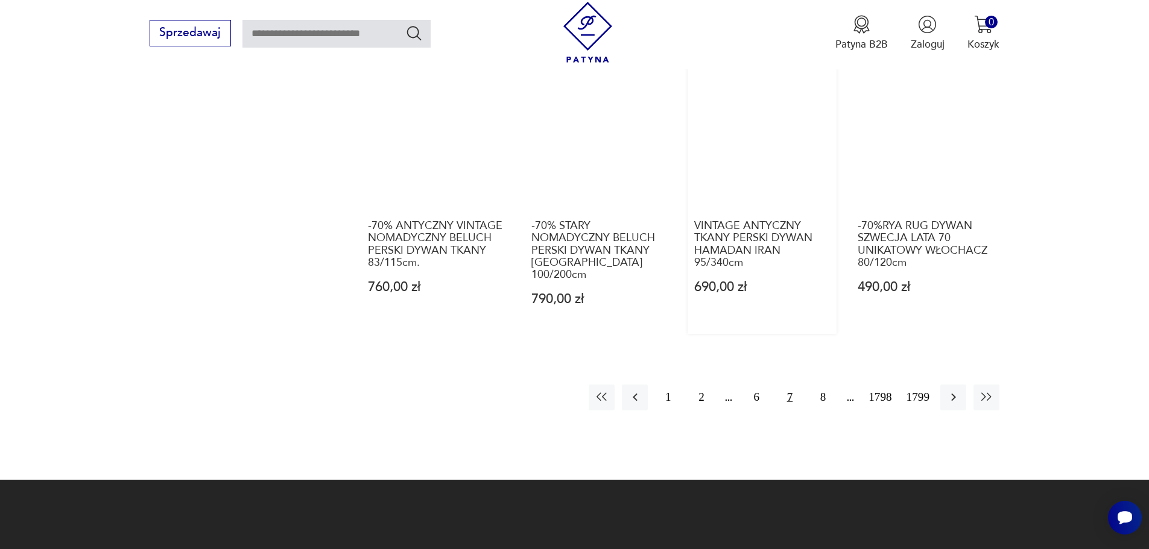
scroll to position [1290, 0]
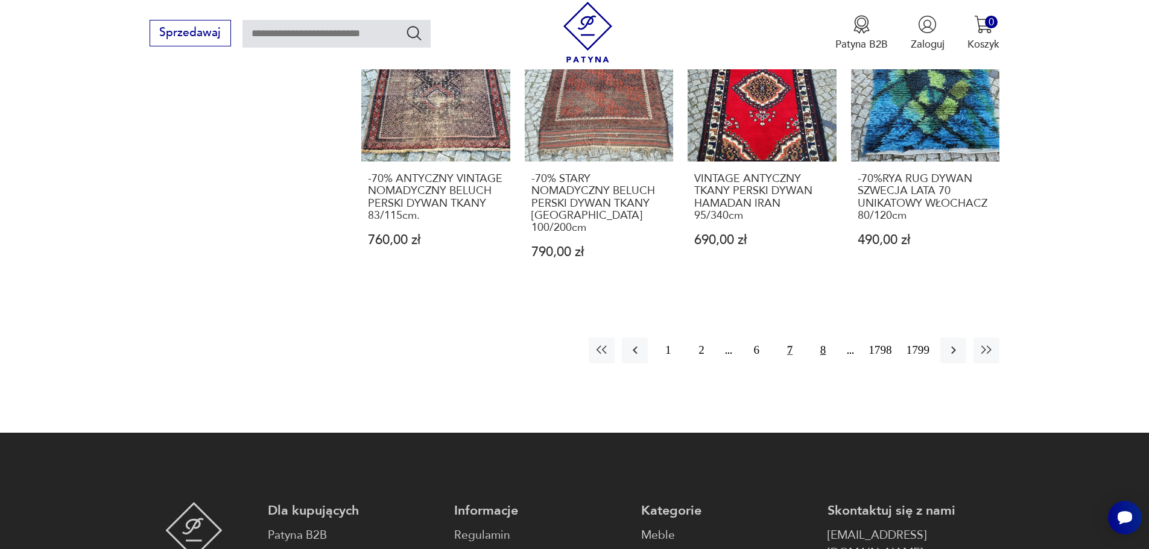
click at [824, 338] on button "8" at bounding box center [823, 351] width 26 height 26
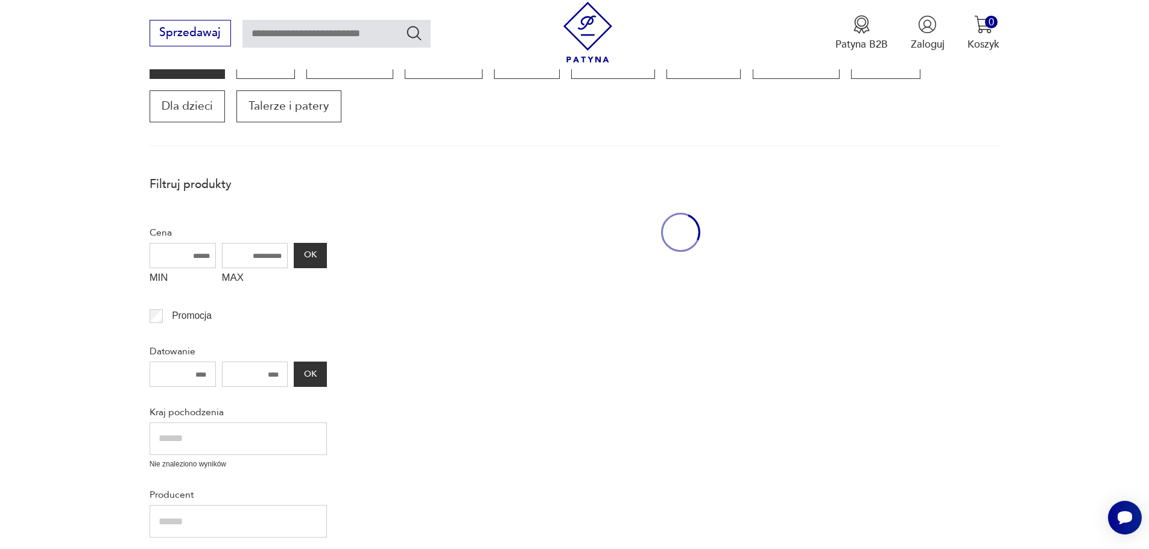
scroll to position [204, 0]
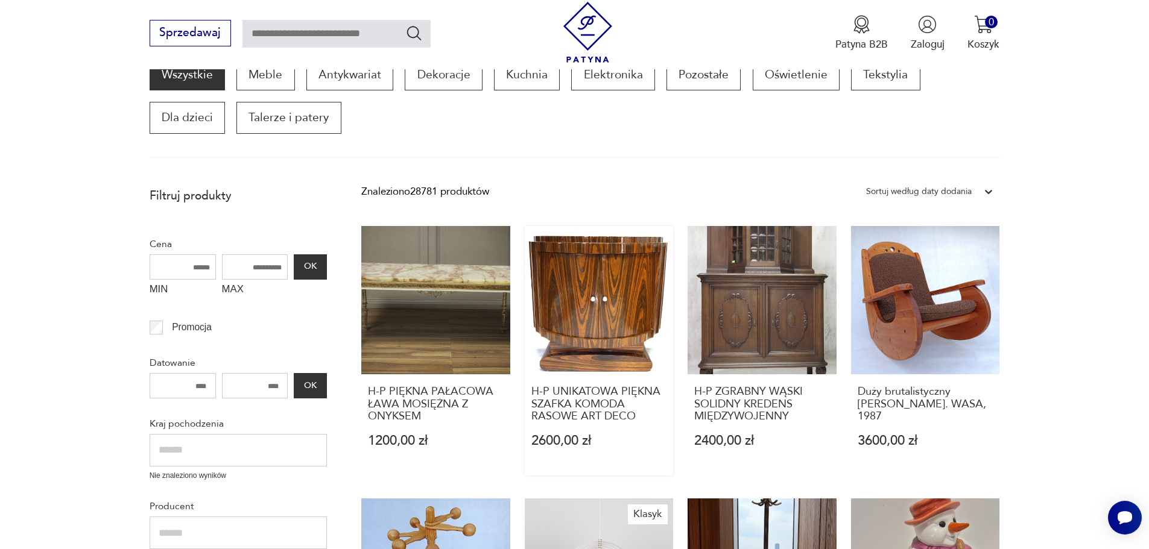
click at [585, 302] on link "H-P UNIKATOWA PIĘKNA SZAFKA KOMODA RASOWE ART DECO 2600,00 zł" at bounding box center [599, 351] width 149 height 250
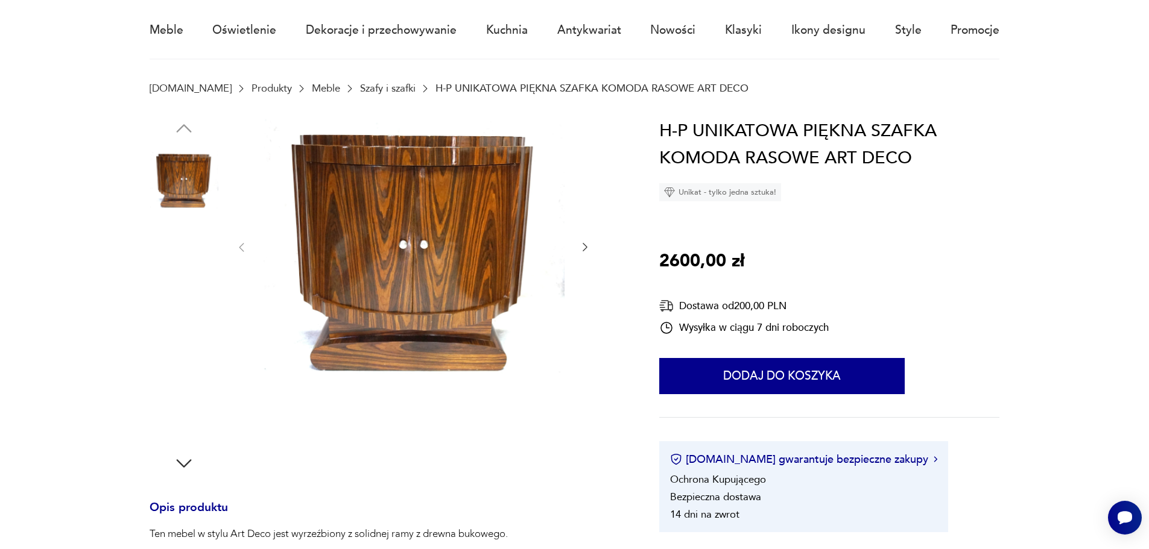
scroll to position [121, 0]
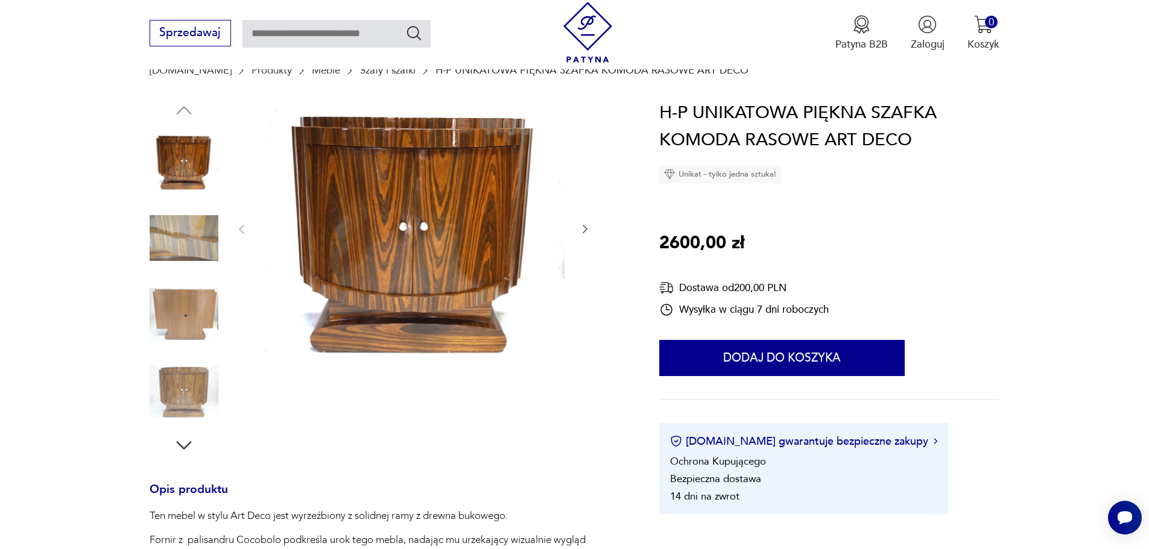
click at [192, 312] on img at bounding box center [184, 315] width 69 height 69
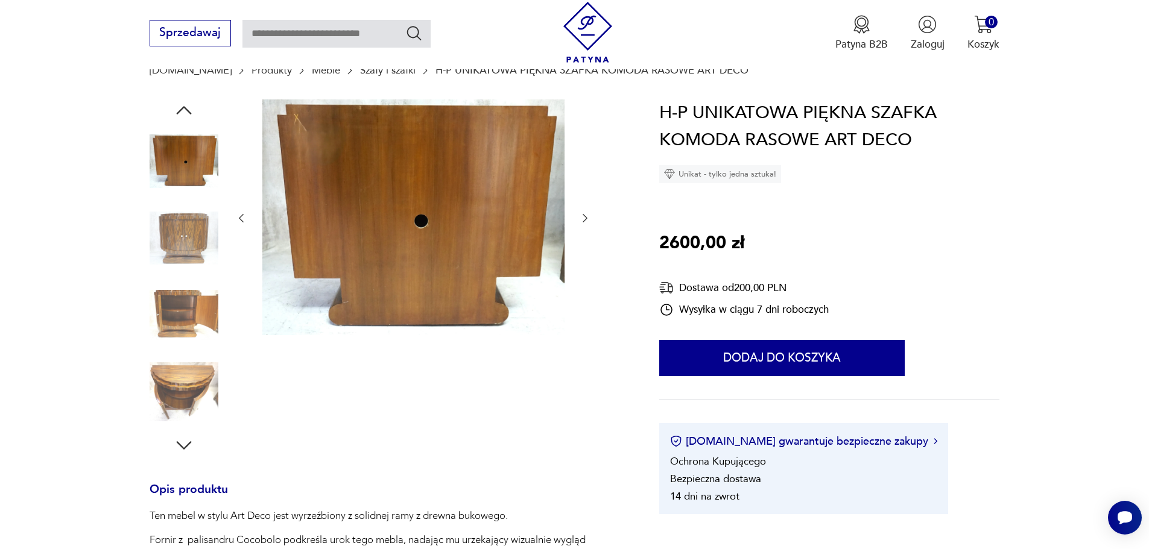
click at [172, 299] on img at bounding box center [184, 315] width 69 height 69
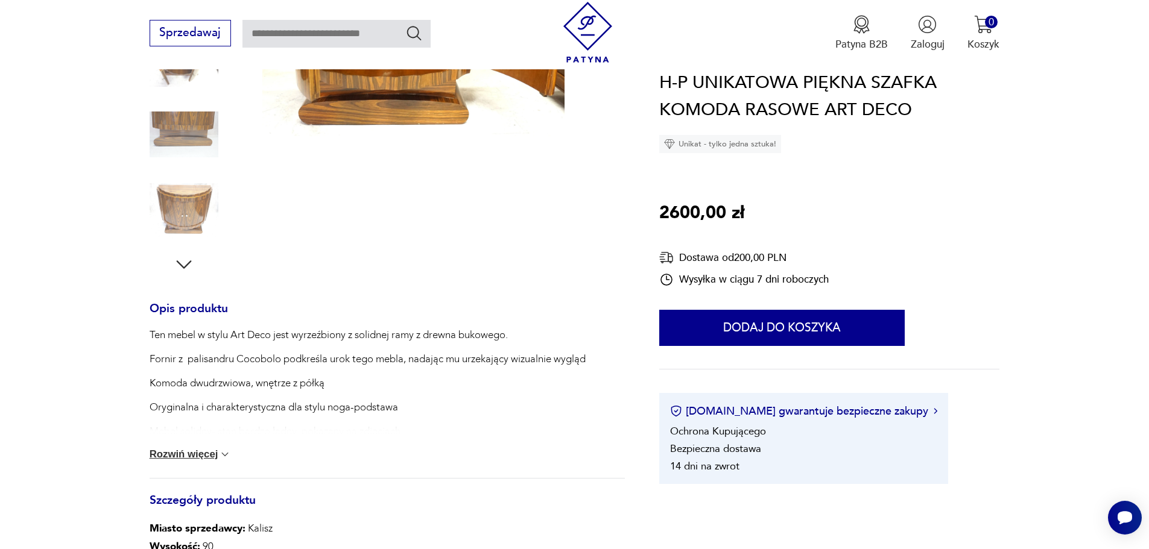
scroll to position [362, 0]
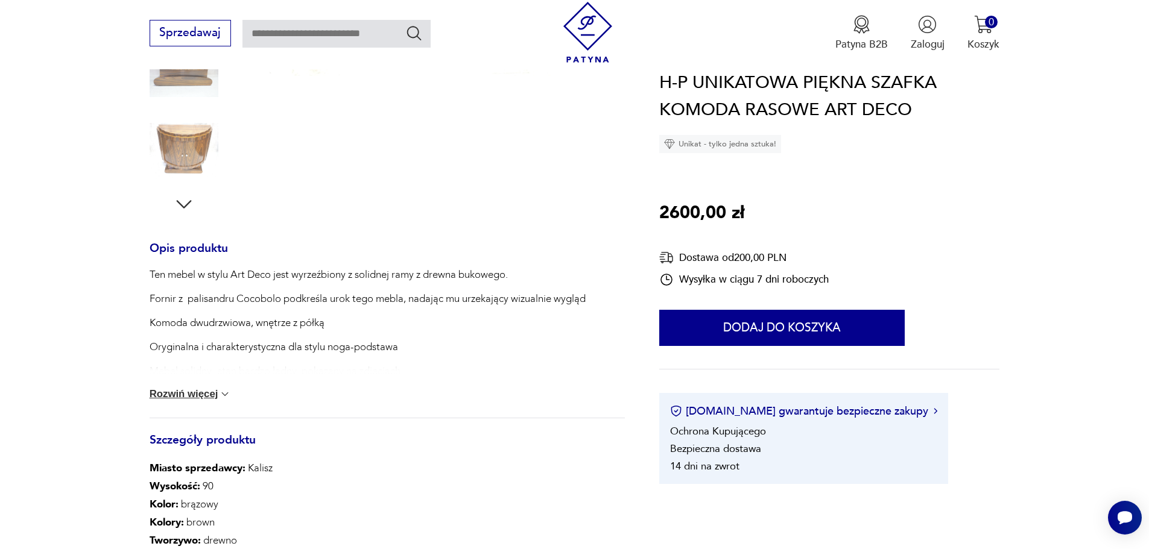
click at [198, 391] on button "Rozwiń więcej" at bounding box center [191, 394] width 82 height 12
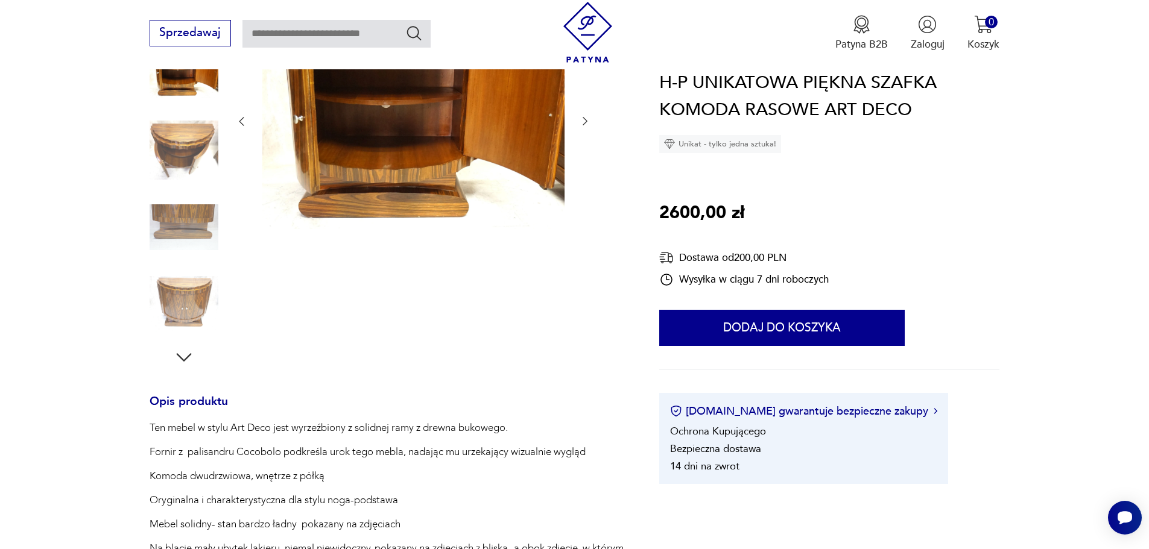
scroll to position [241, 0]
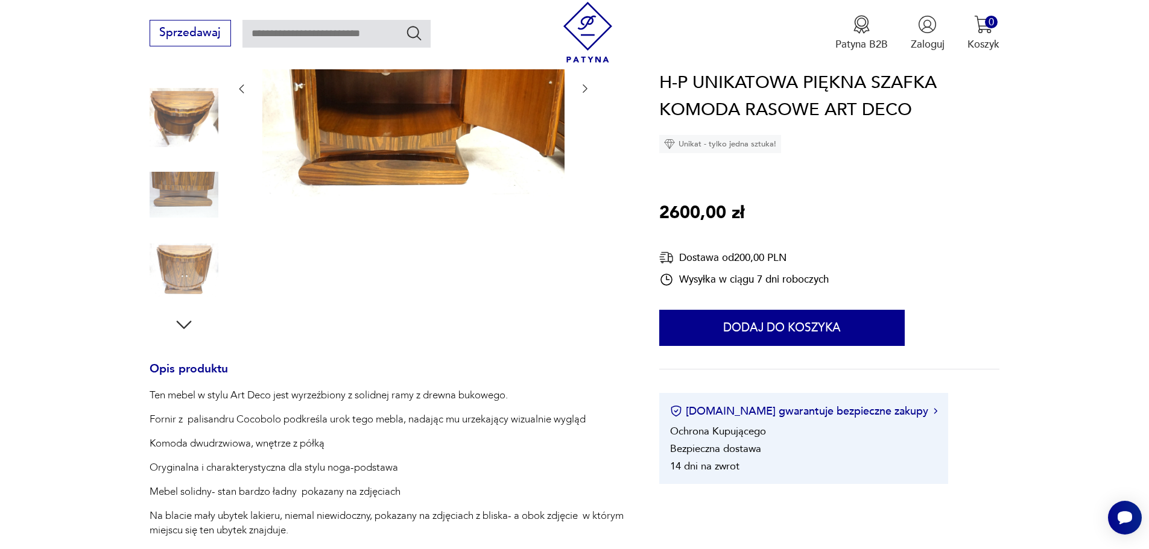
click at [186, 253] on img at bounding box center [184, 271] width 69 height 69
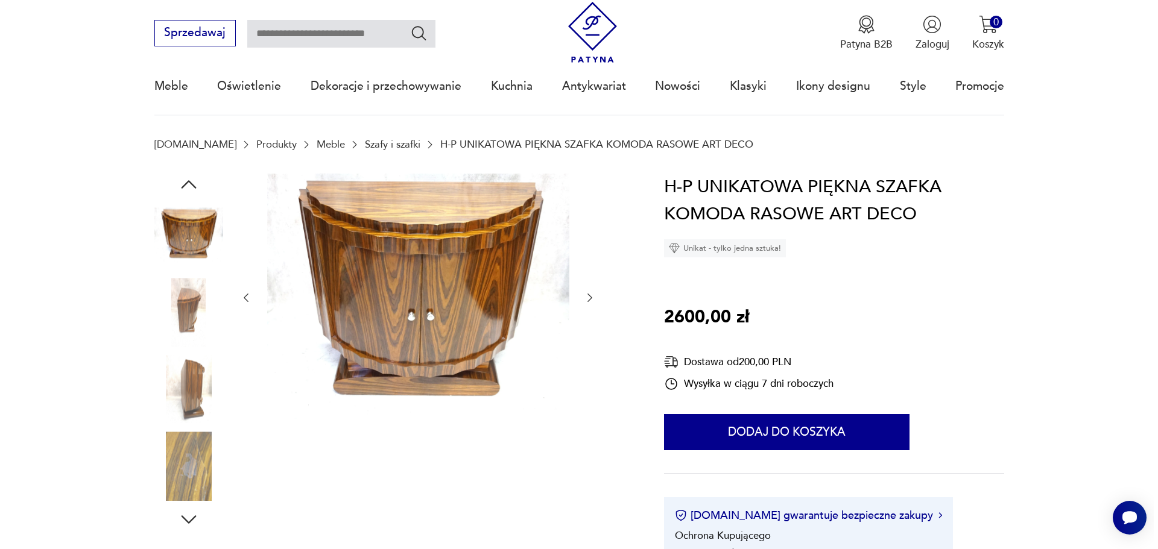
scroll to position [14, 0]
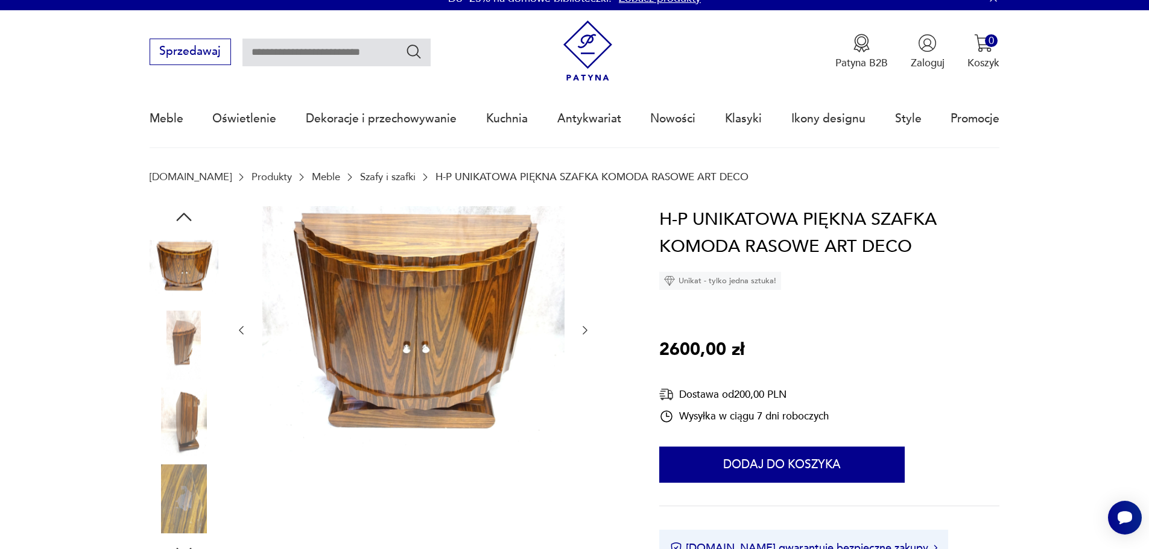
click at [428, 349] on img at bounding box center [413, 329] width 302 height 247
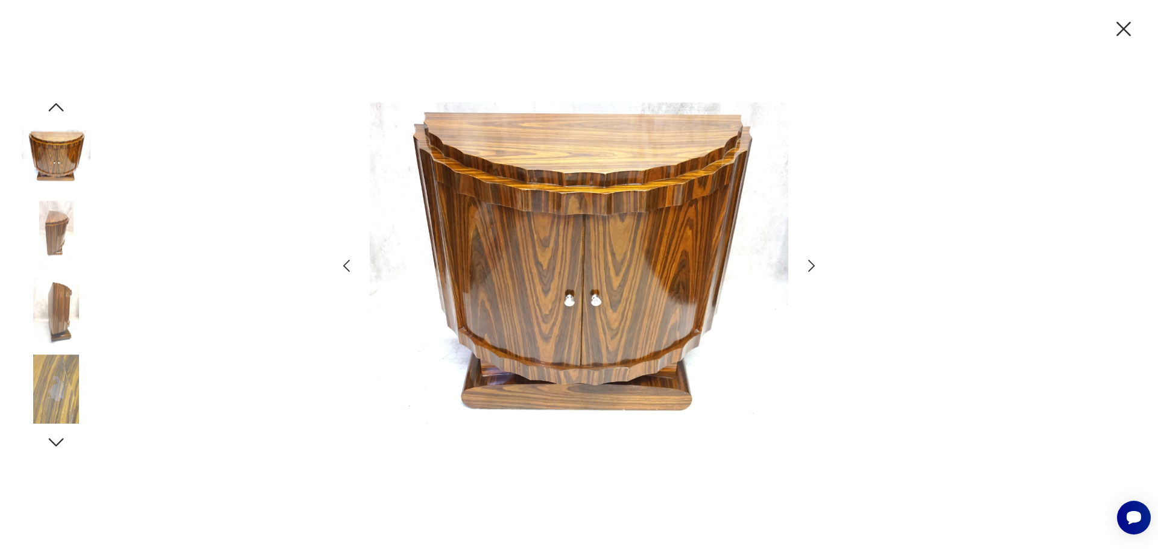
click at [69, 378] on img at bounding box center [56, 389] width 69 height 69
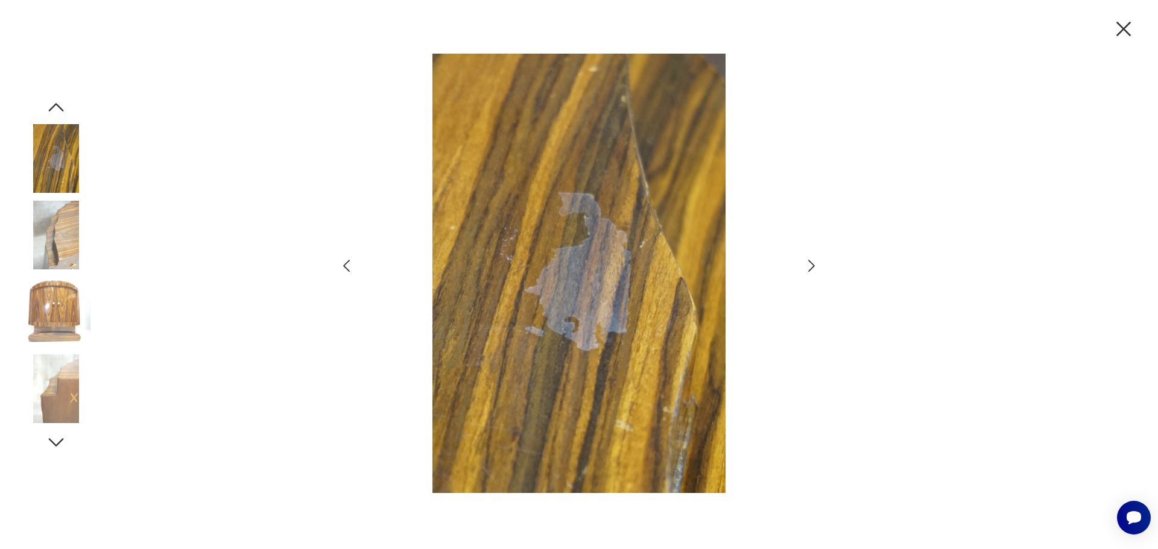
click at [65, 395] on img at bounding box center [56, 389] width 69 height 69
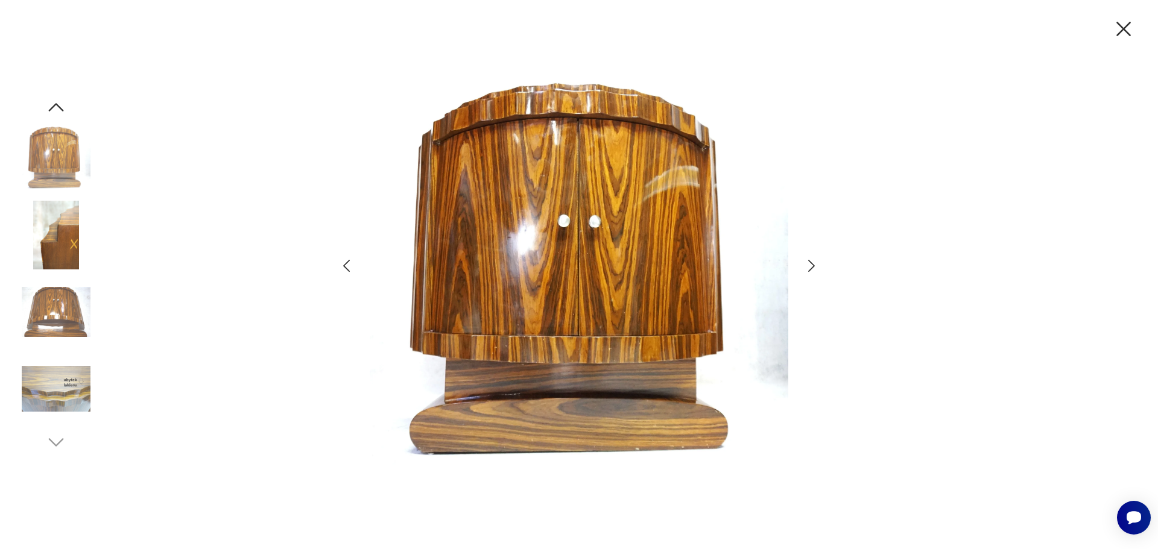
click at [67, 381] on img at bounding box center [56, 389] width 69 height 69
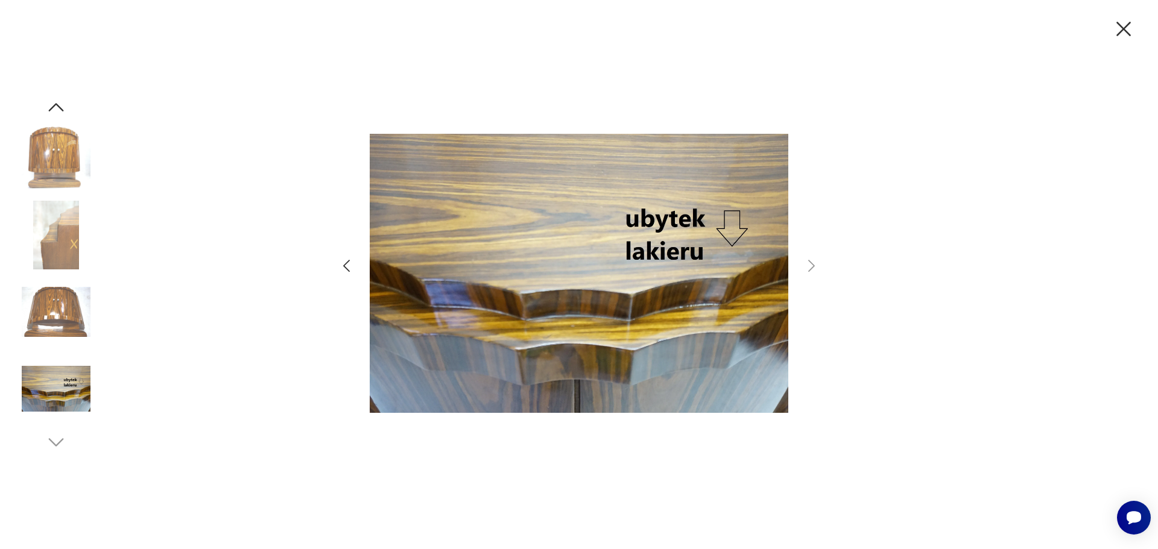
scroll to position [204, 0]
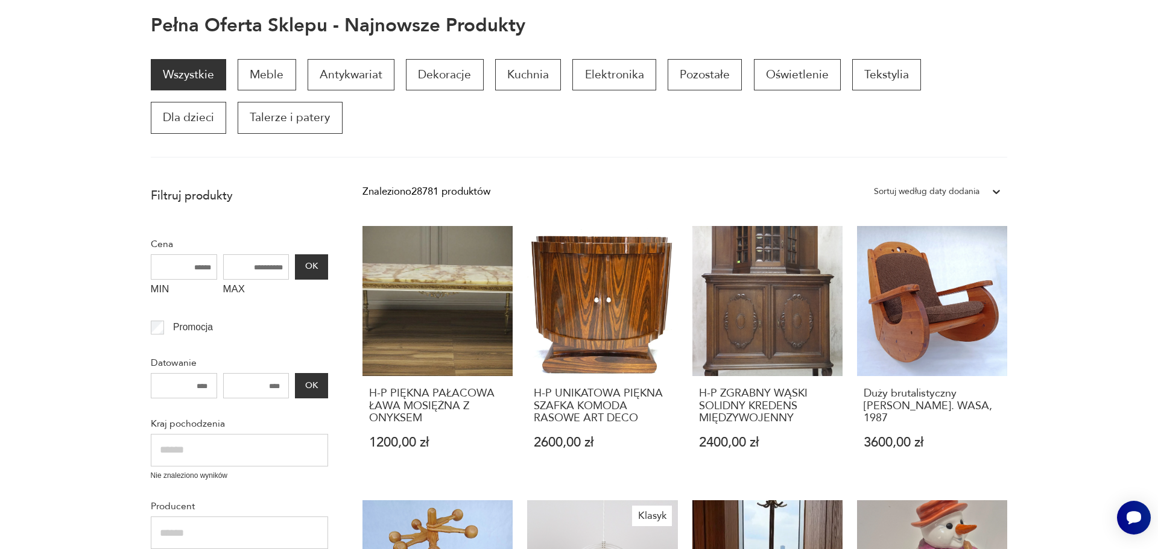
click at [681, 141] on div "Wszystkie Meble Antykwariat Dekoracje Kuchnia Elektronika Pozostałe Oświetlenie…" at bounding box center [579, 108] width 857 height 99
click at [629, 294] on link "H-P UNIKATOWA PIĘKNA SZAFKA KOMODA RASOWE ART DECO 2600,00 zł" at bounding box center [602, 351] width 150 height 251
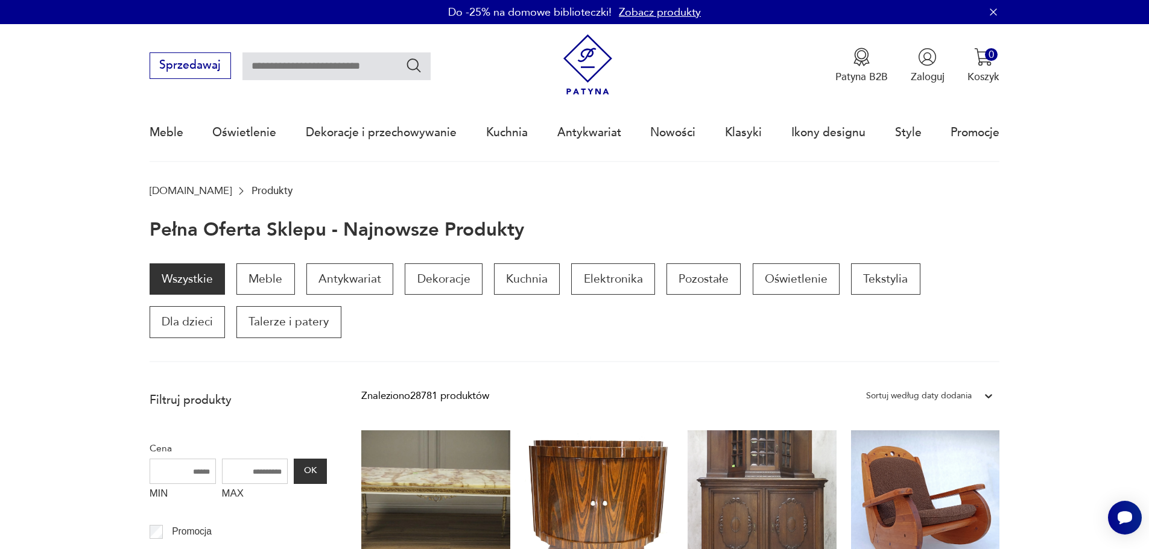
click at [329, 58] on input "text" at bounding box center [336, 66] width 188 height 28
type input "*****"
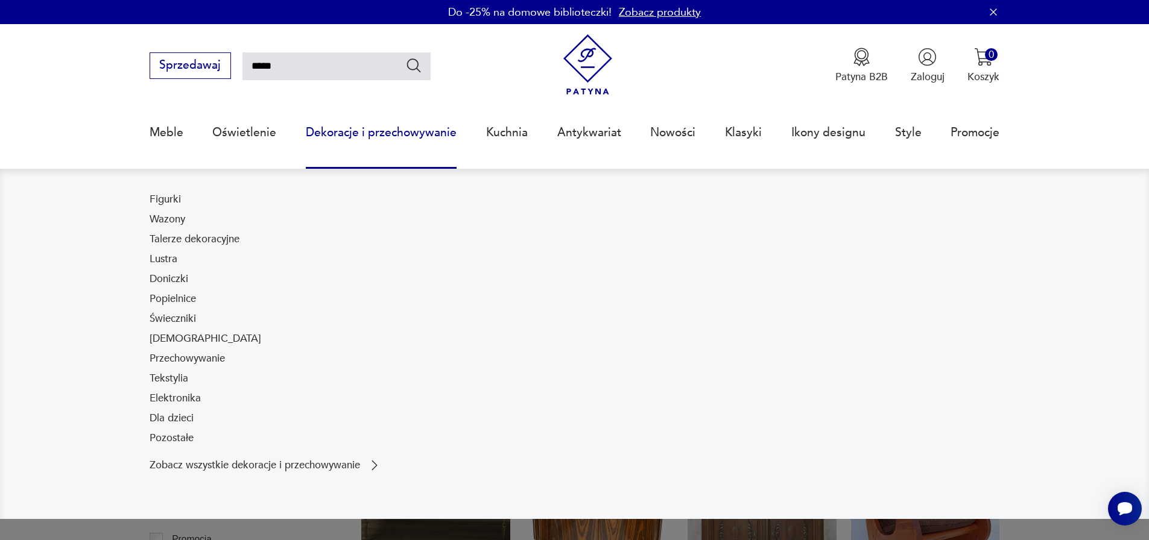
type input "*****"
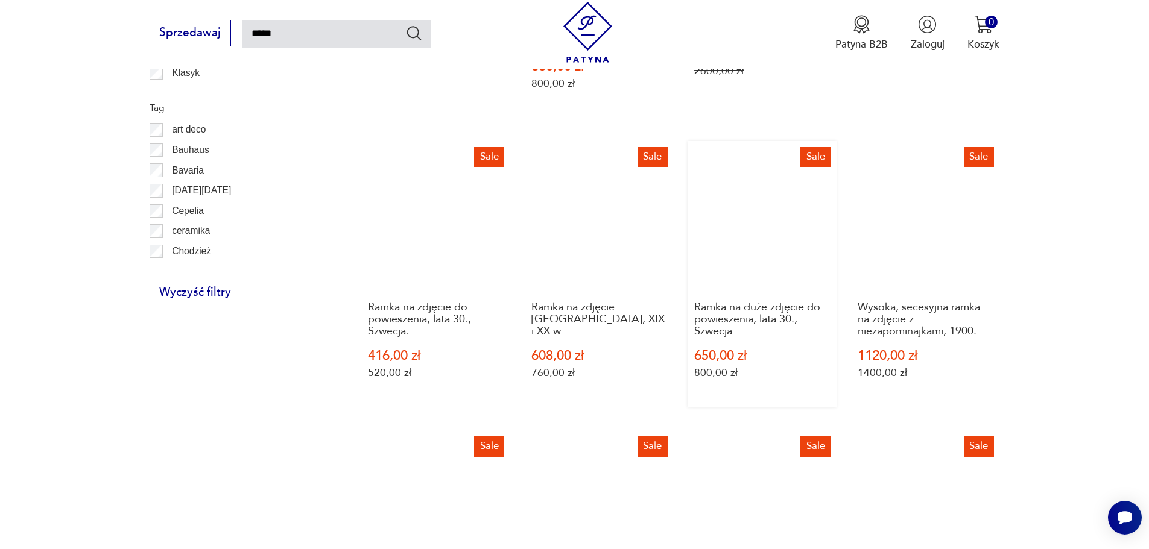
scroll to position [861, 0]
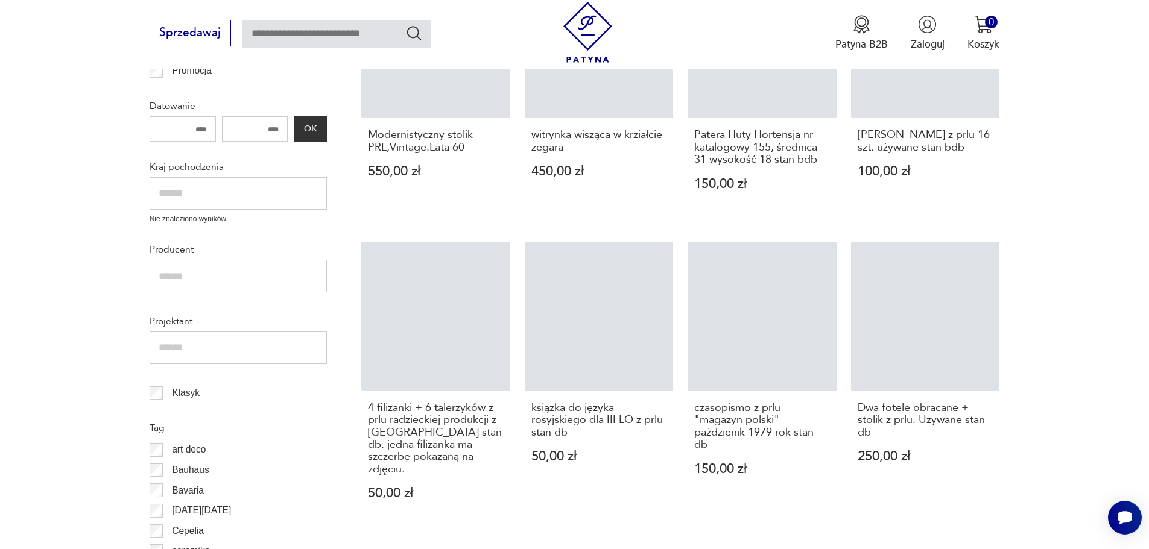
scroll to position [1264, 0]
